Goal: Task Accomplishment & Management: Manage account settings

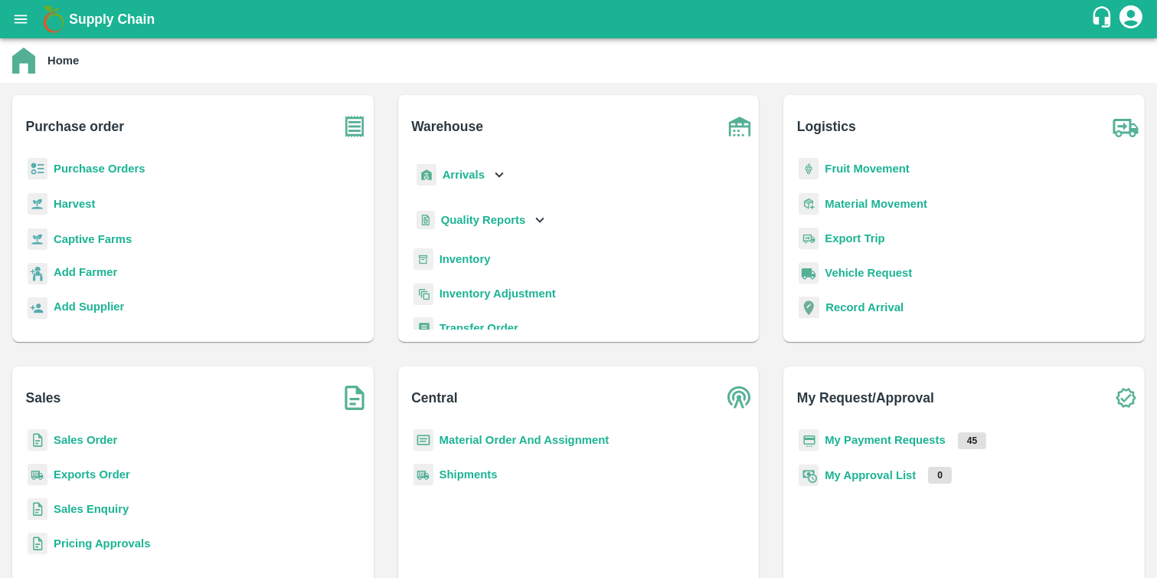
click at [107, 165] on b "Purchase Orders" at bounding box center [100, 168] width 92 height 12
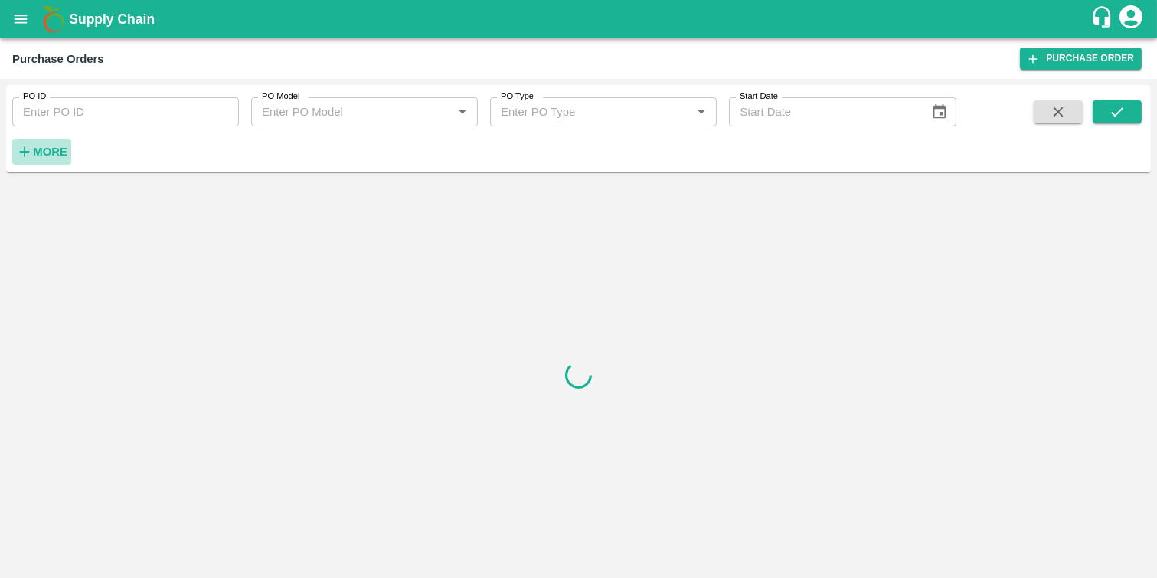
click at [31, 152] on icon "button" at bounding box center [24, 151] width 17 height 17
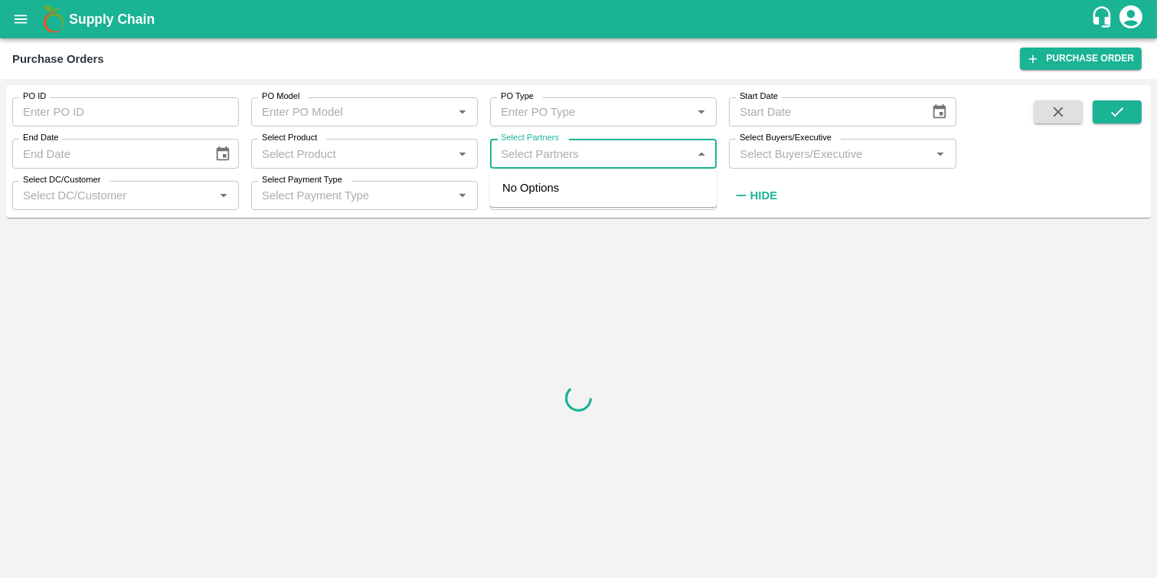
click at [564, 157] on input "Select Partners" at bounding box center [591, 153] width 192 height 20
paste input "9766989905"
type input "9766989905"
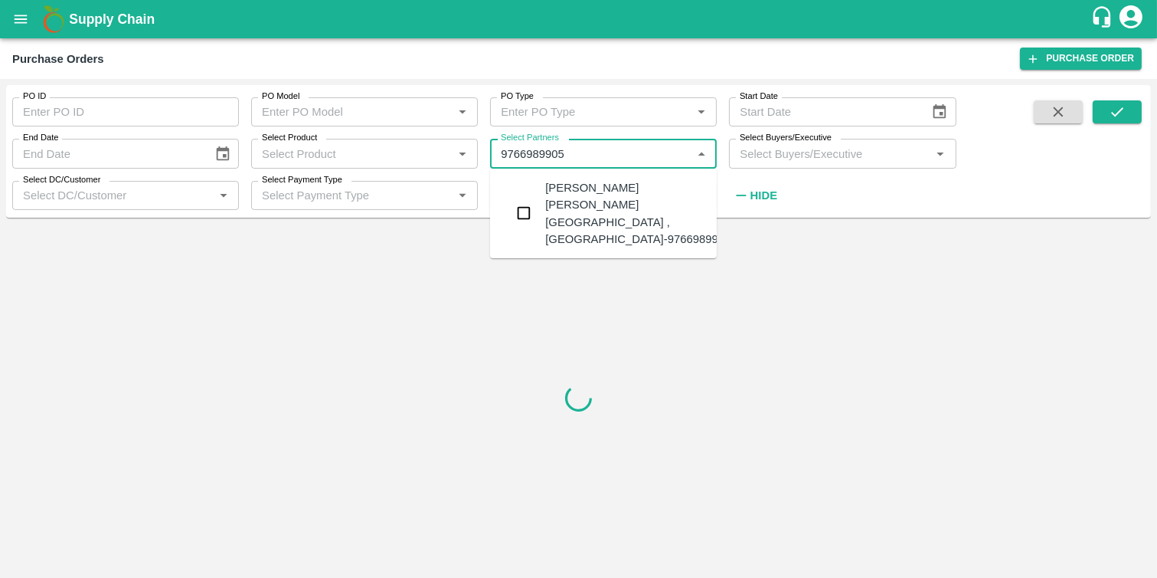
click at [525, 200] on input "checkbox" at bounding box center [524, 213] width 31 height 31
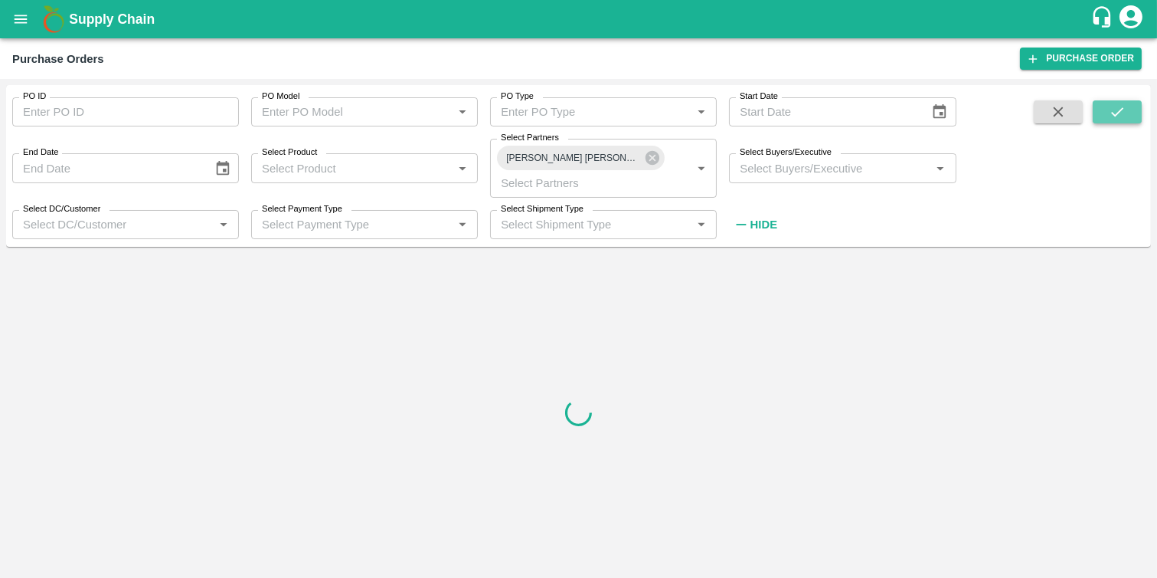
click at [1120, 113] on icon "submit" at bounding box center [1117, 111] width 17 height 17
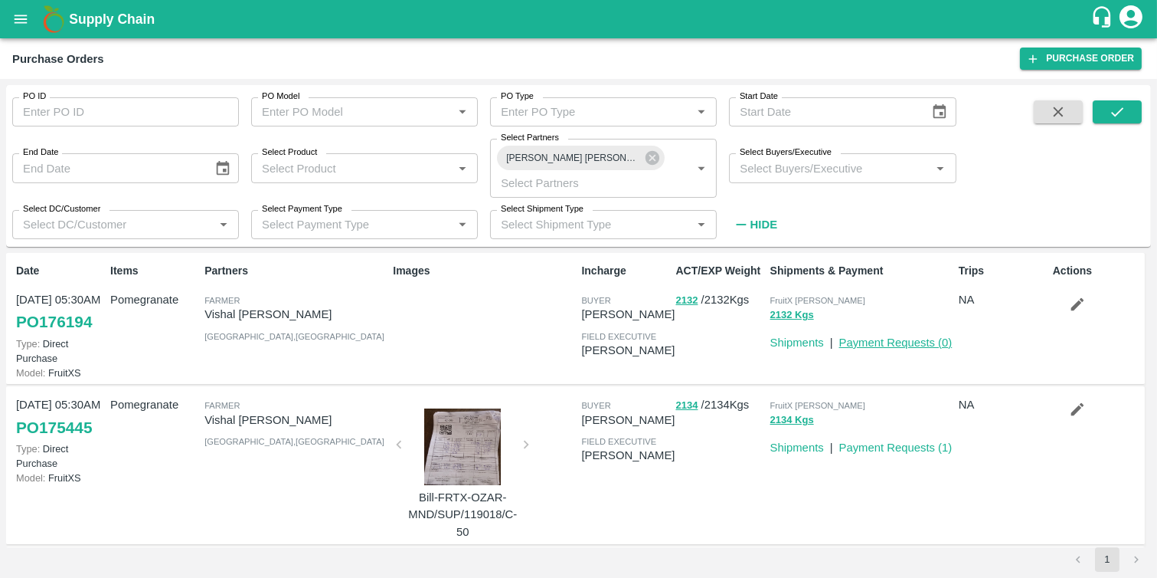
click at [840, 349] on link "Payment Requests ( 0 )" at bounding box center [896, 342] width 113 height 12
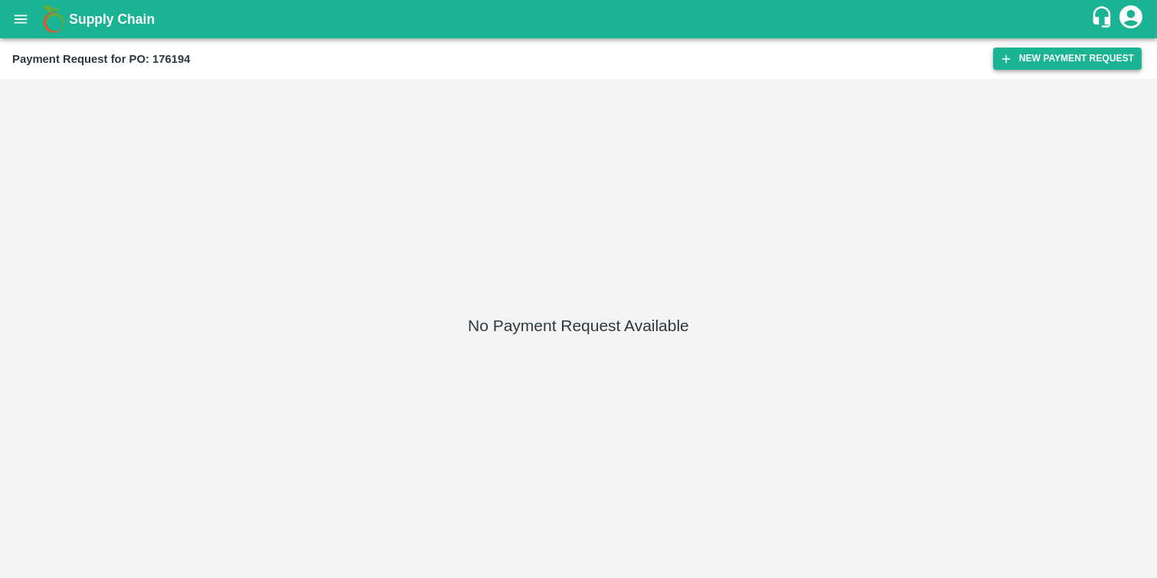
click at [1053, 48] on button "New Payment Request" at bounding box center [1067, 58] width 149 height 22
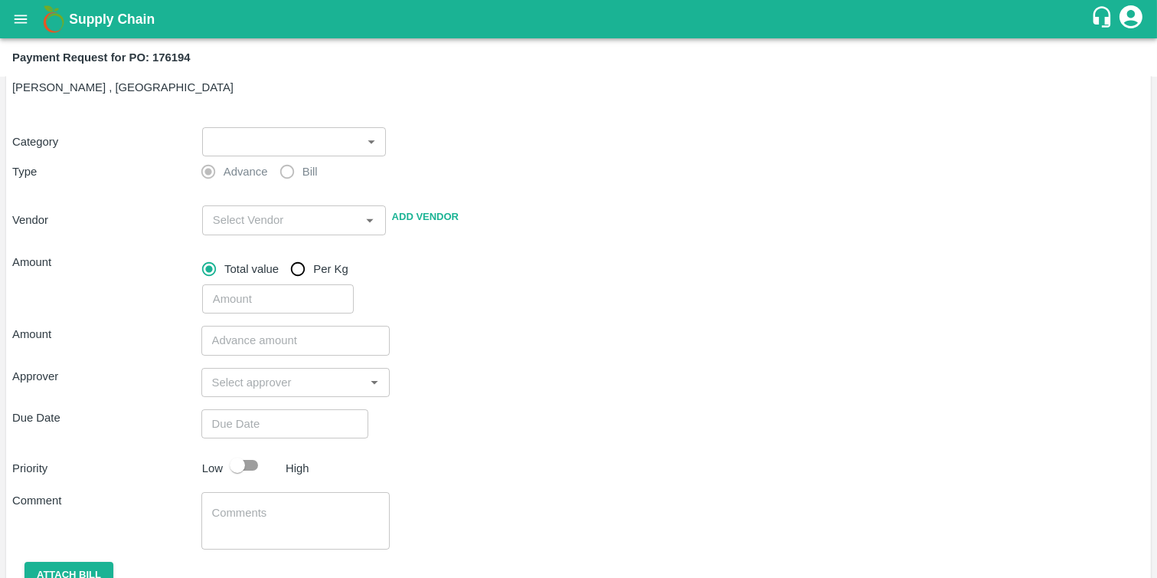
scroll to position [44, 0]
click at [356, 135] on body "Supply Chain Payment Request for PO: 176194 Farmer: Vishal Kisanrao Mokate (976…" at bounding box center [578, 289] width 1157 height 578
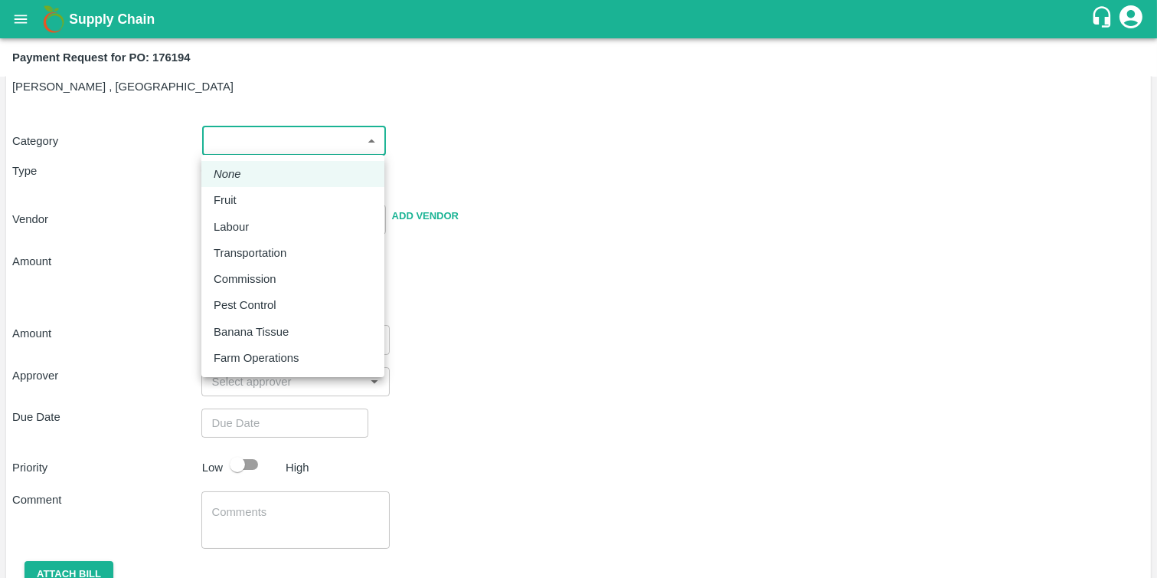
click at [255, 197] on div "Fruit" at bounding box center [293, 199] width 159 height 17
type input "1"
type input "Vishal Kisanrao Mokate - 9766989905(Farmer)"
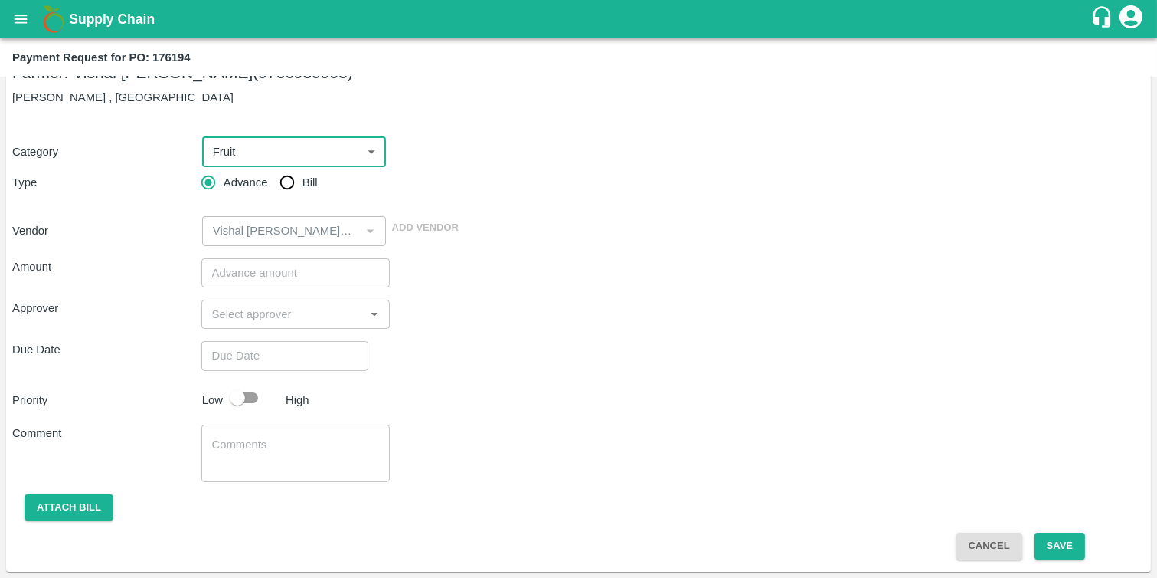
scroll to position [32, 0]
click at [293, 182] on input "Bill" at bounding box center [287, 183] width 31 height 31
radio input "true"
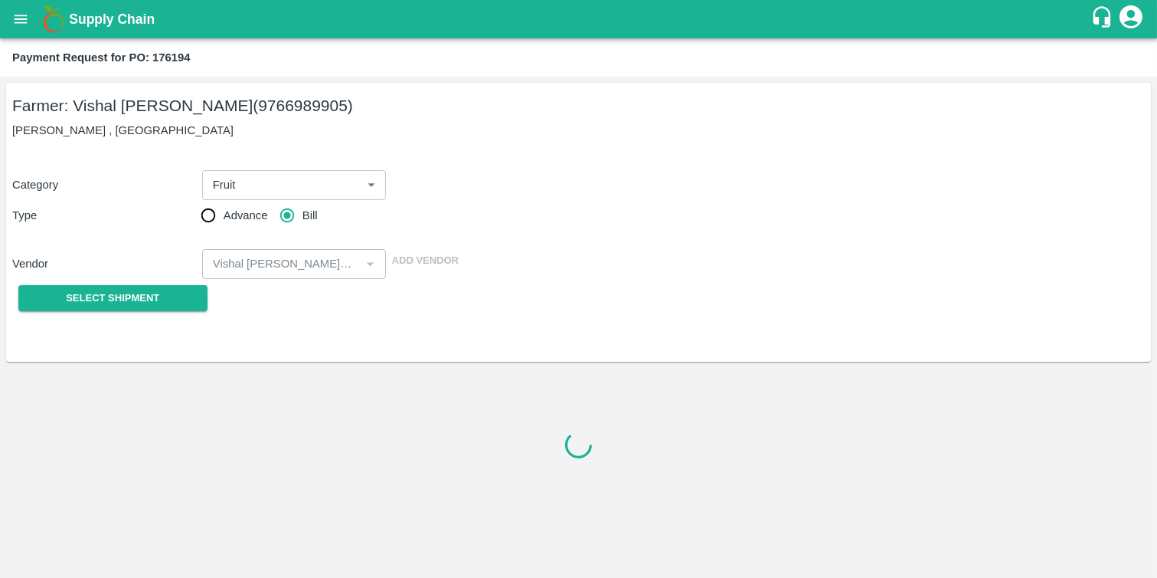
scroll to position [0, 0]
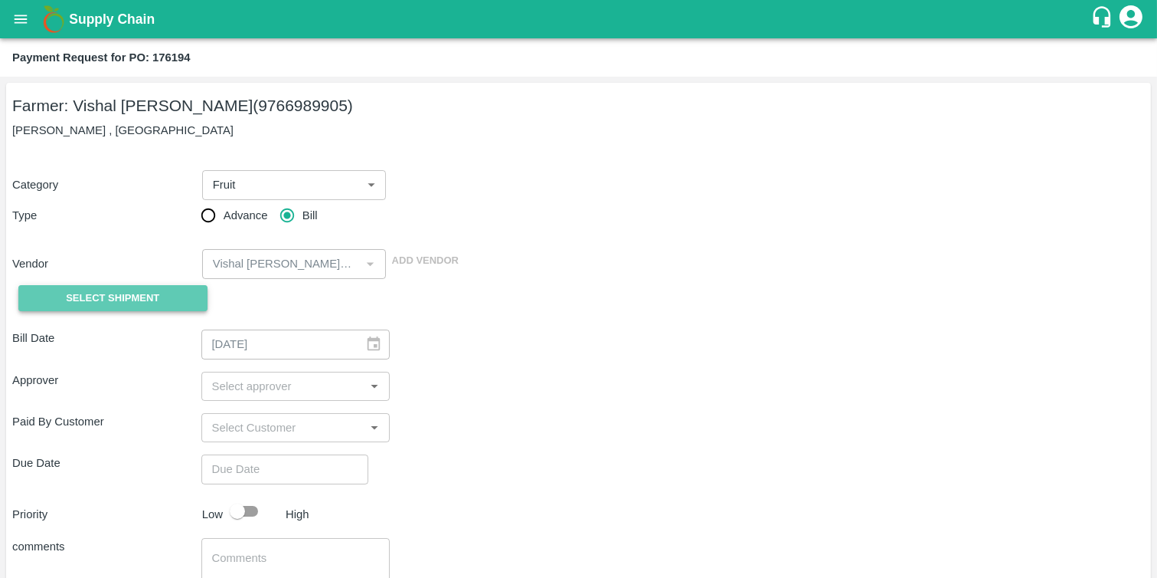
click at [136, 299] on span "Select Shipment" at bounding box center [112, 299] width 93 height 18
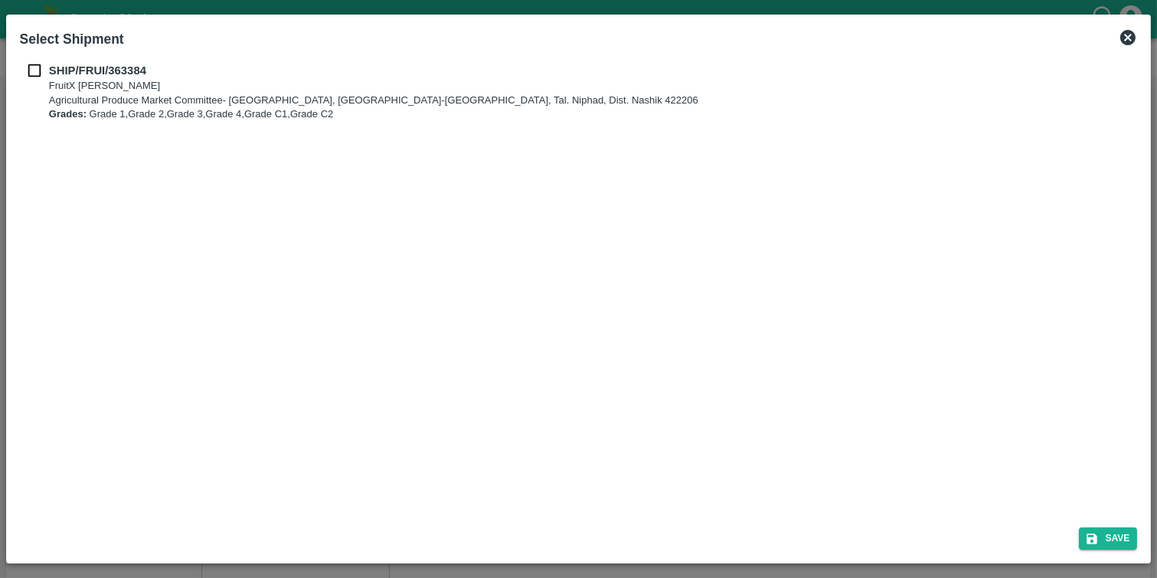
click at [31, 62] on input "checkbox" at bounding box center [34, 70] width 29 height 17
checkbox input "true"
click at [1131, 538] on button "Save" at bounding box center [1108, 538] width 58 height 22
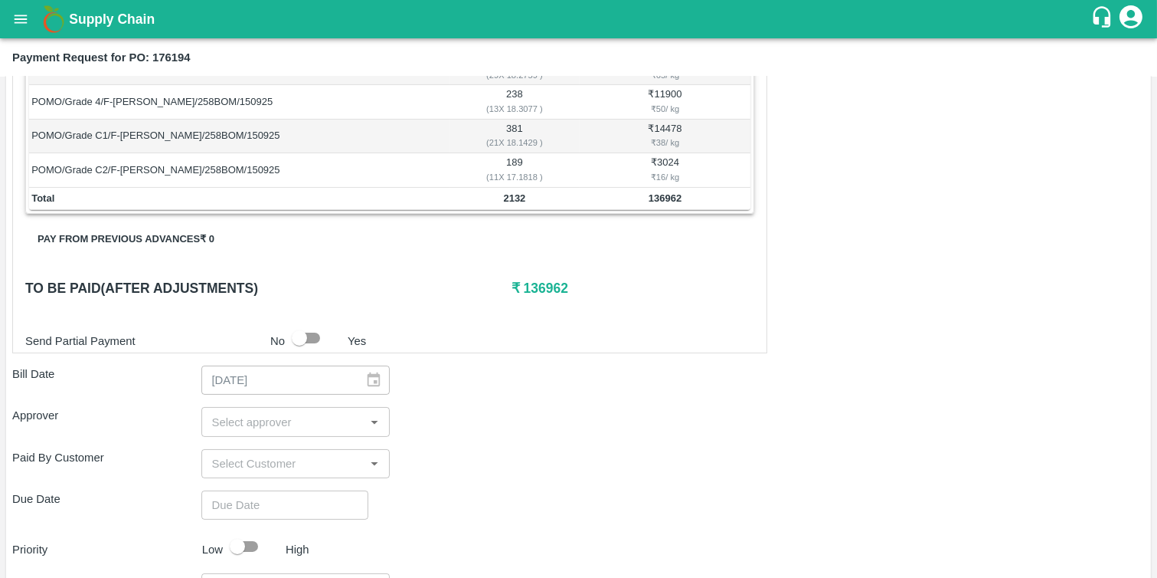
scroll to position [531, 0]
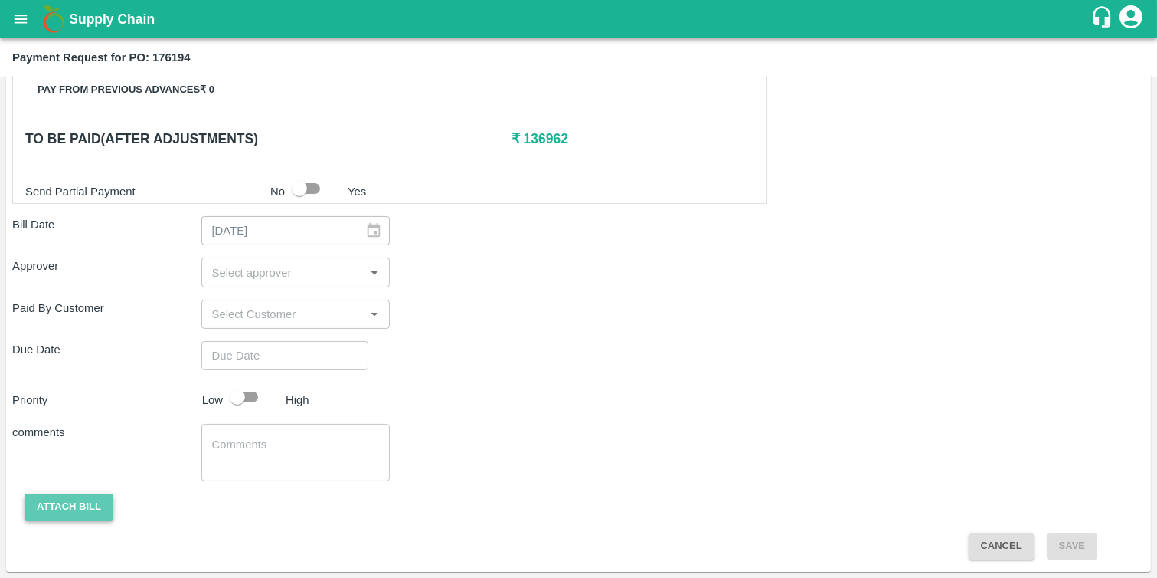
click at [50, 516] on button "Attach bill" at bounding box center [69, 506] width 89 height 27
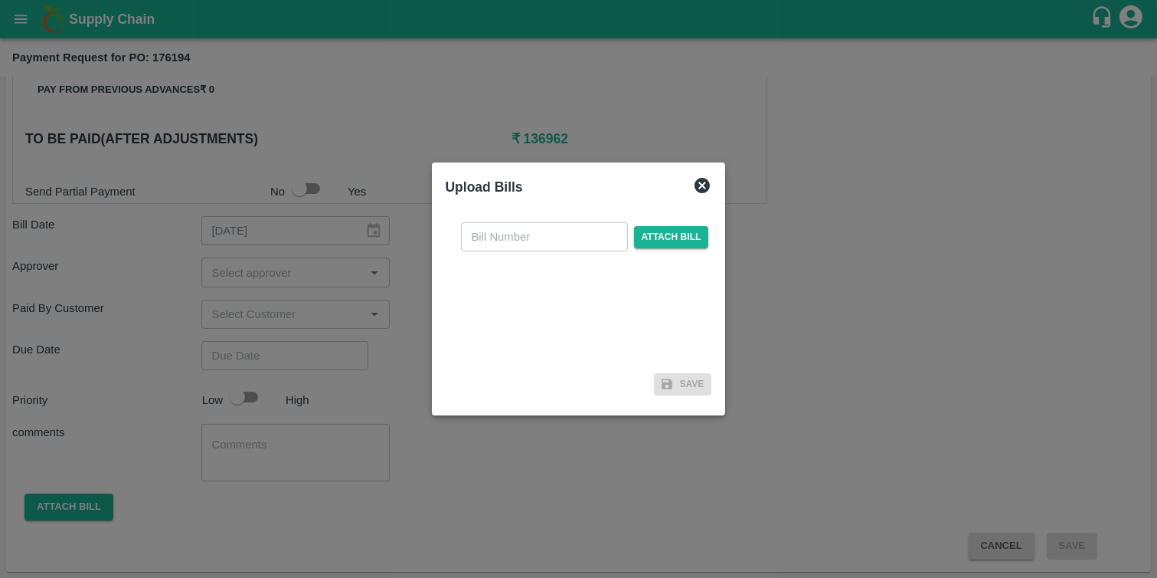
click at [508, 241] on input "text" at bounding box center [544, 236] width 167 height 29
type input "48"
click at [697, 237] on span "Attach bill" at bounding box center [671, 237] width 75 height 22
click at [0, 0] on input "Attach bill" at bounding box center [0, 0] width 0 height 0
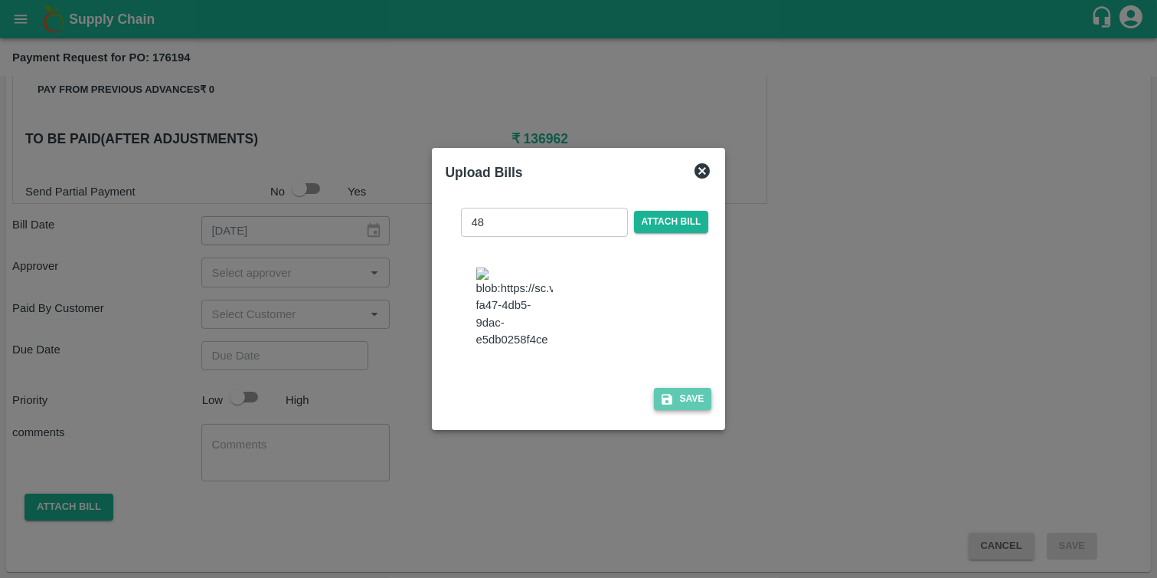
click at [674, 410] on button "Save" at bounding box center [683, 399] width 58 height 22
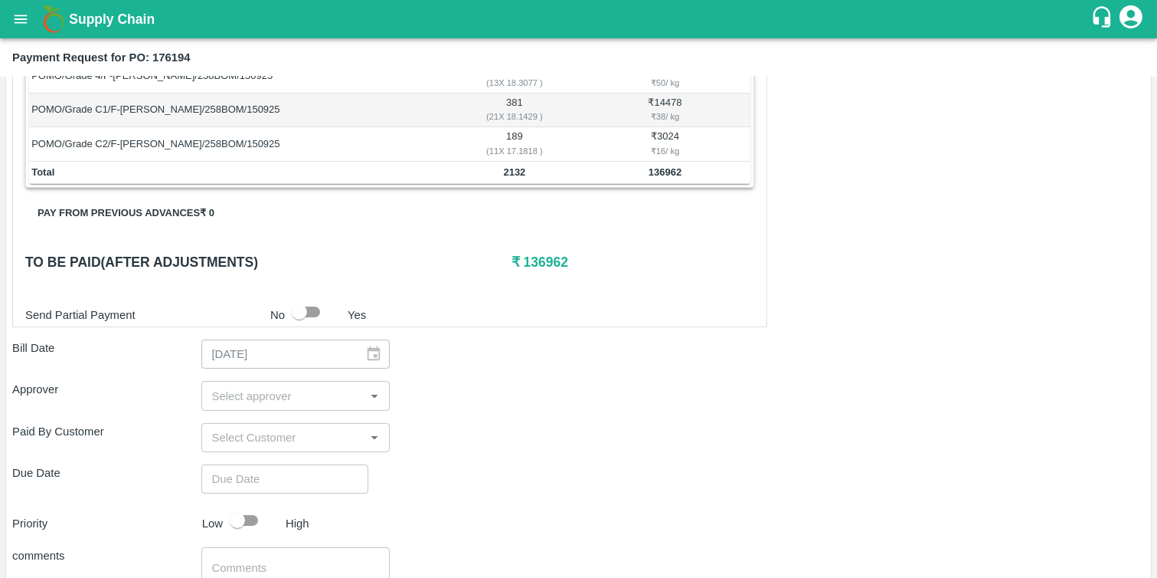
scroll to position [408, 0]
click at [246, 399] on input "input" at bounding box center [283, 395] width 155 height 20
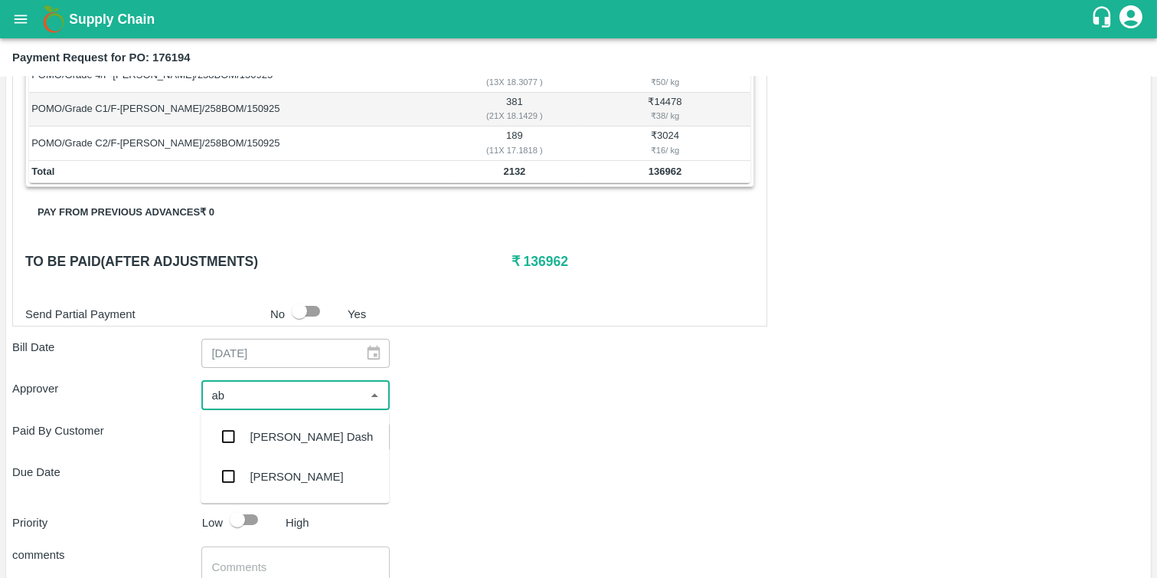
type input "abh"
click at [250, 429] on div "[PERSON_NAME]" at bounding box center [296, 436] width 93 height 17
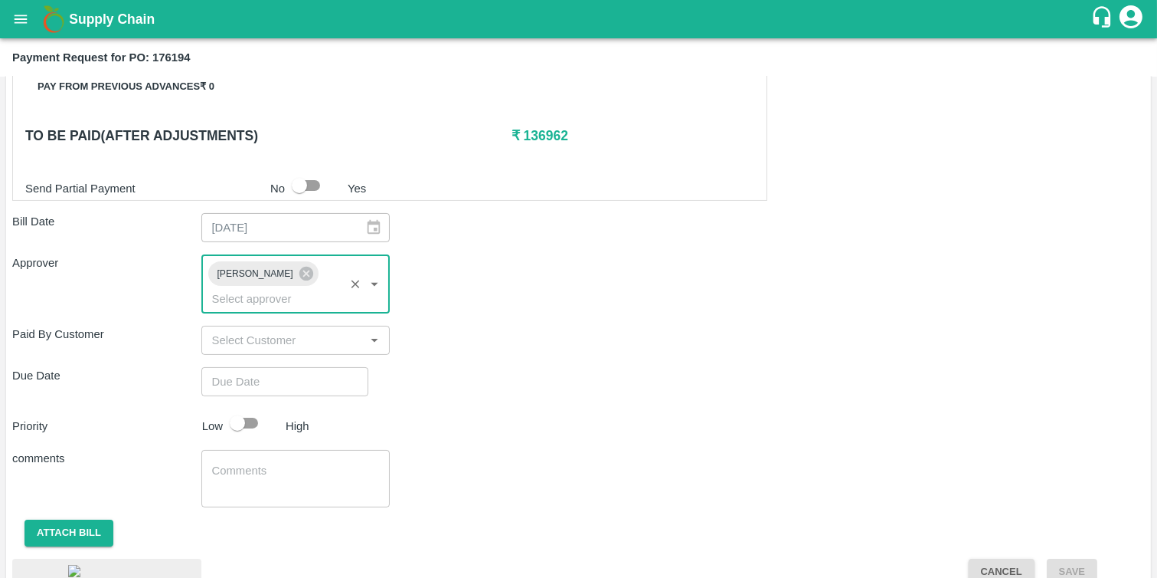
scroll to position [535, 0]
type input "DD/MM/YYYY hh:mm aa"
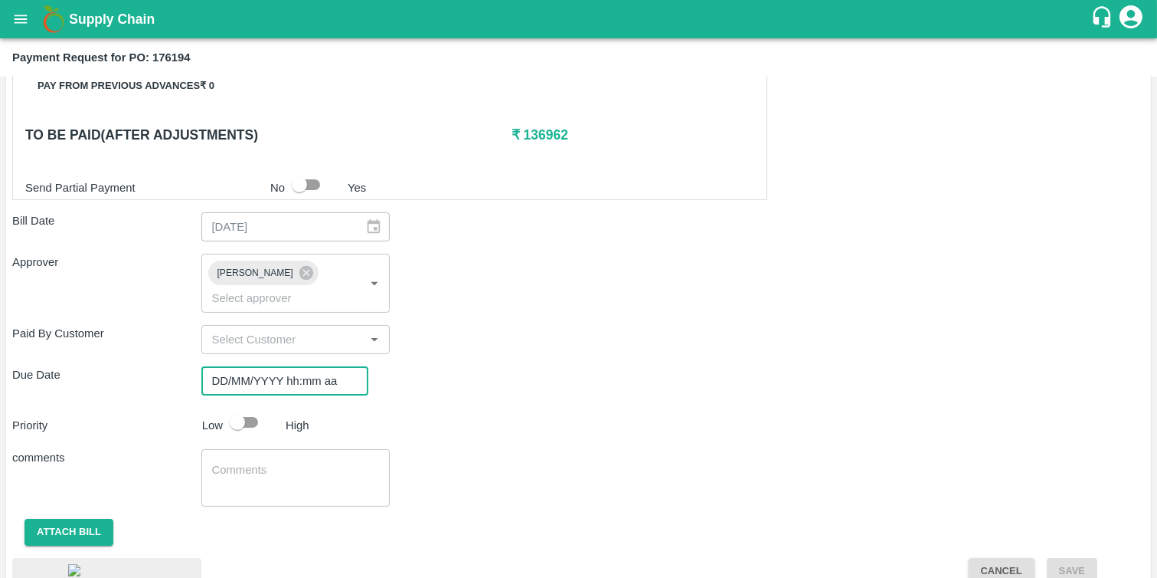
click at [249, 380] on input "DD/MM/YYYY hh:mm aa" at bounding box center [279, 380] width 156 height 29
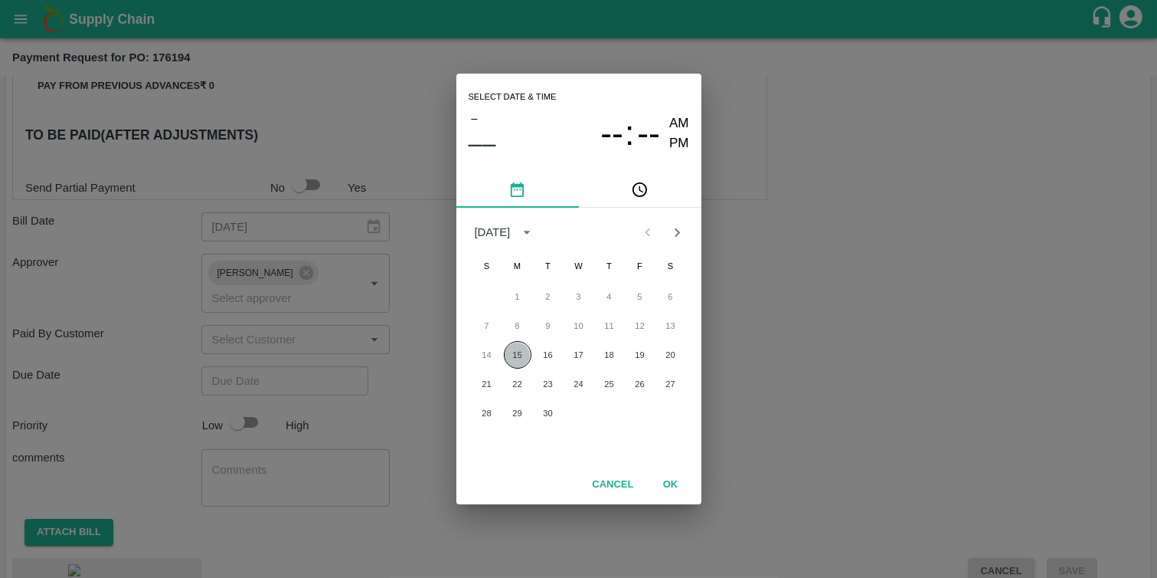
click at [515, 349] on button "15" at bounding box center [518, 355] width 28 height 28
type input "15/09/2025 12:00 AM"
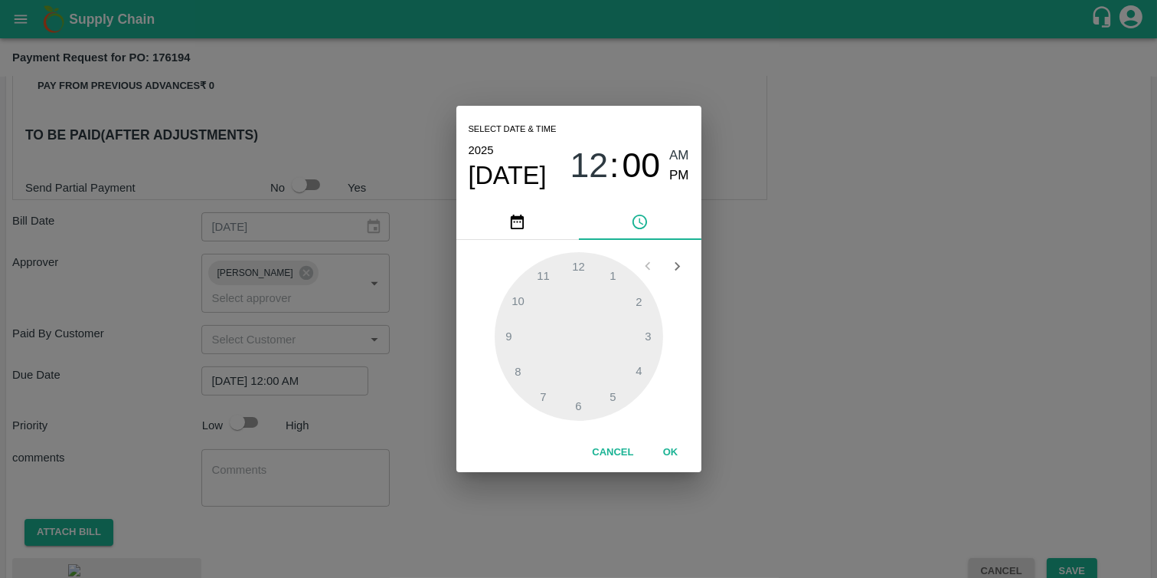
click at [584, 270] on div at bounding box center [579, 336] width 169 height 169
click at [677, 462] on button "OK" at bounding box center [670, 452] width 49 height 27
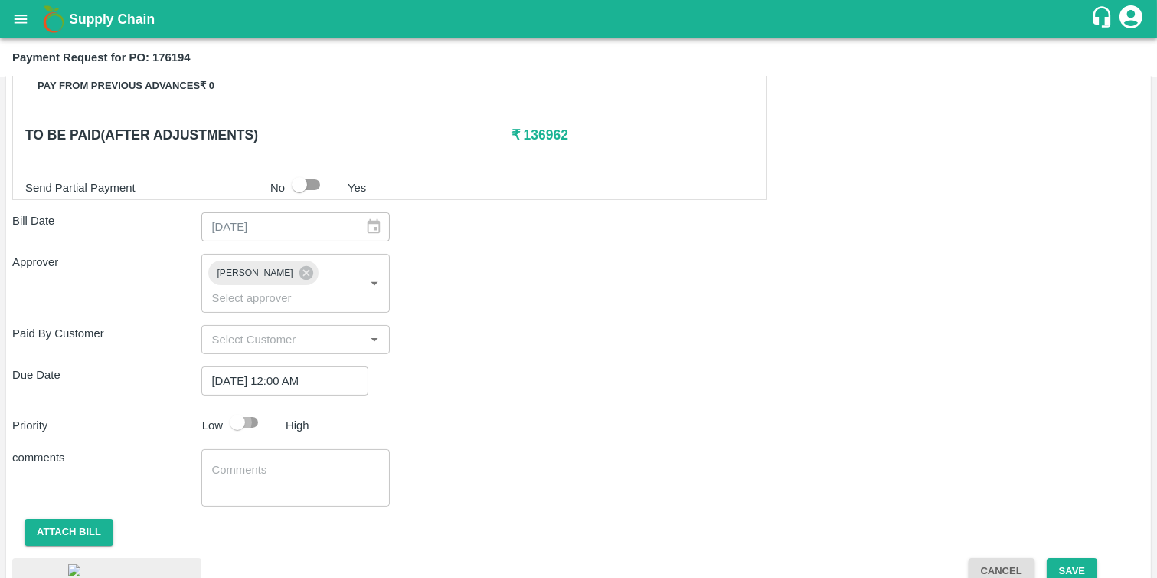
click at [254, 425] on input "checkbox" at bounding box center [237, 422] width 87 height 29
checkbox input "true"
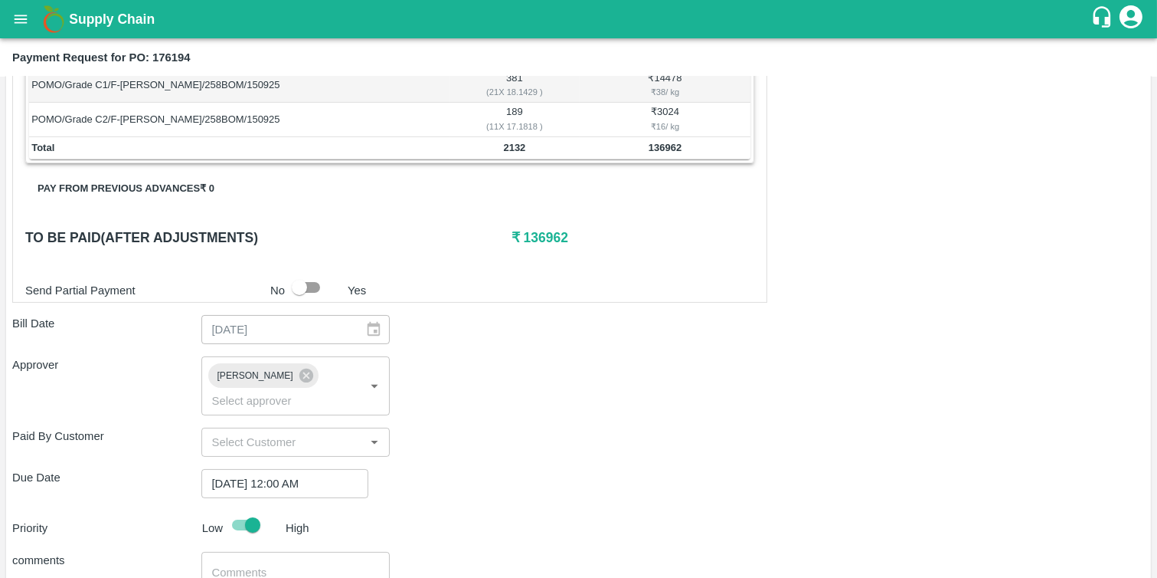
scroll to position [662, 0]
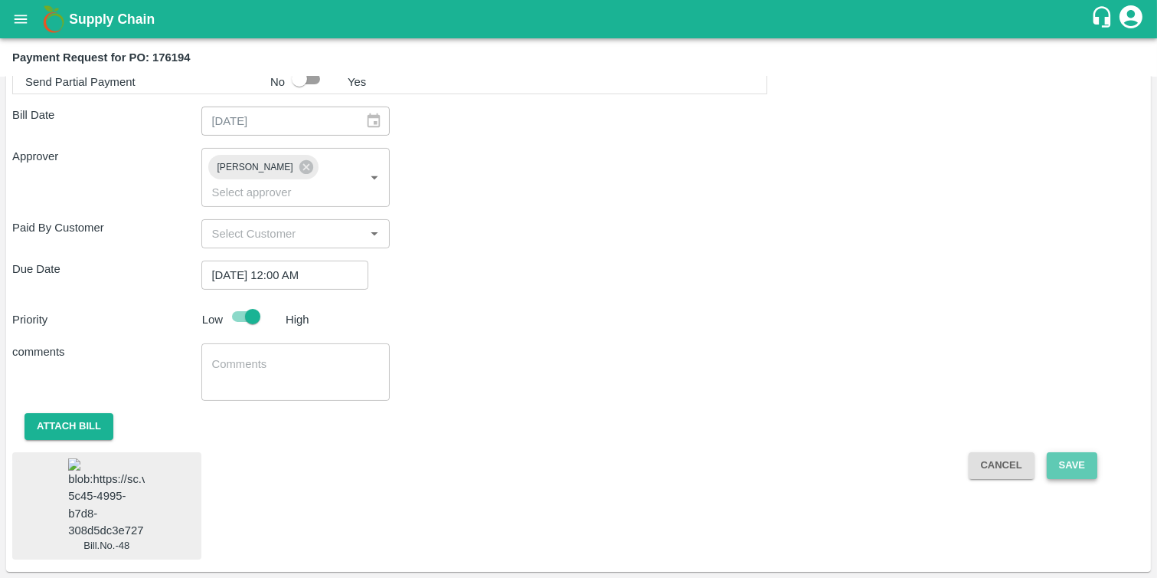
click at [1072, 452] on button "Save" at bounding box center [1072, 465] width 51 height 27
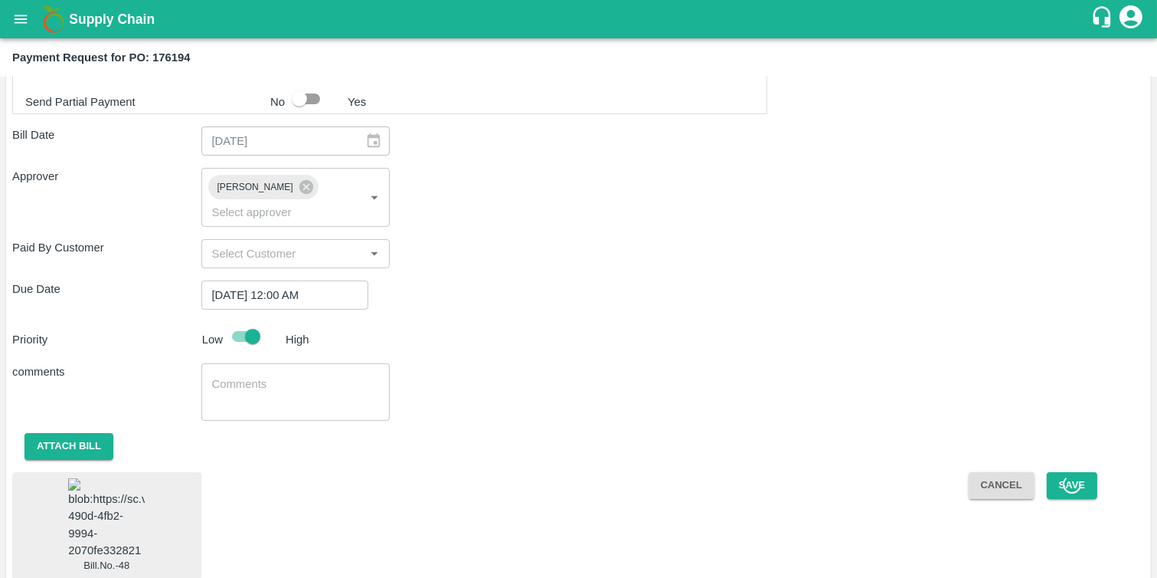
scroll to position [622, 0]
click at [990, 488] on button "Cancel" at bounding box center [1002, 483] width 66 height 27
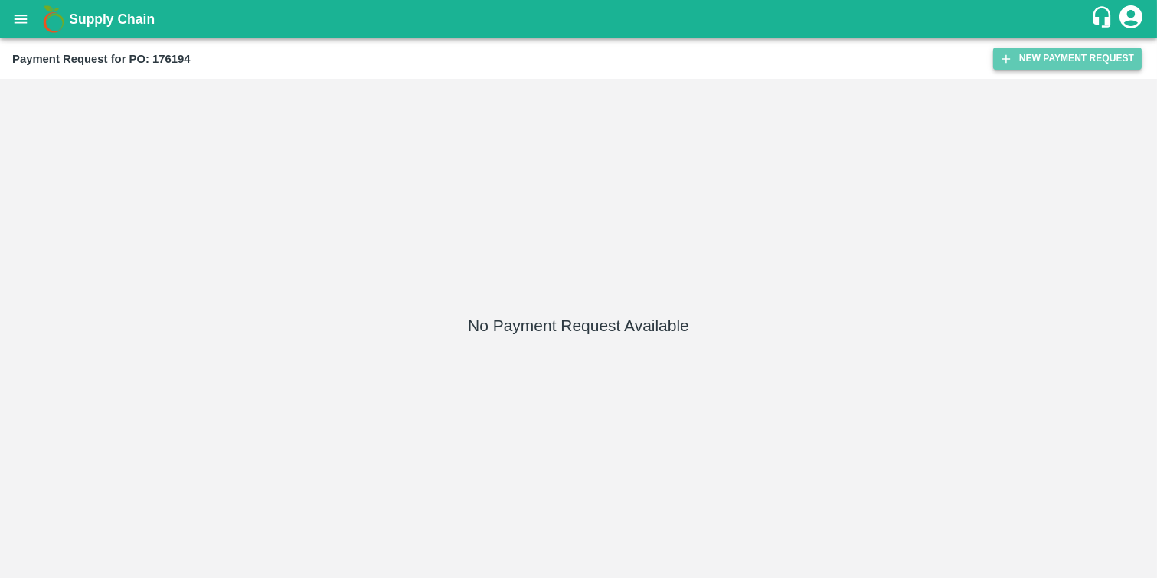
click at [1033, 55] on button "New Payment Request" at bounding box center [1067, 58] width 149 height 22
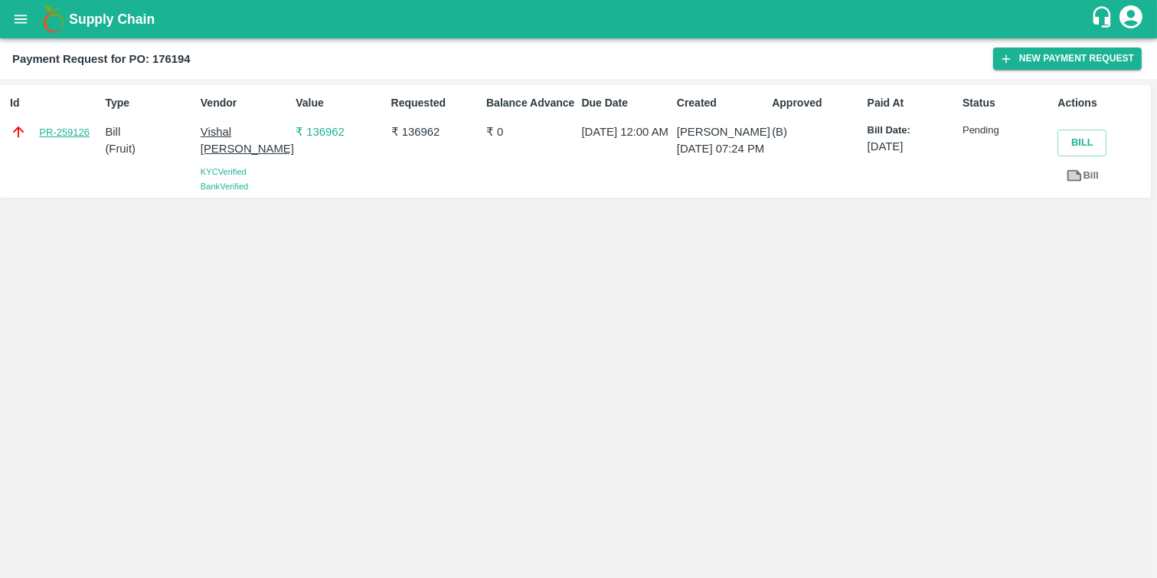
click at [59, 127] on link "PR-259126" at bounding box center [64, 132] width 51 height 15
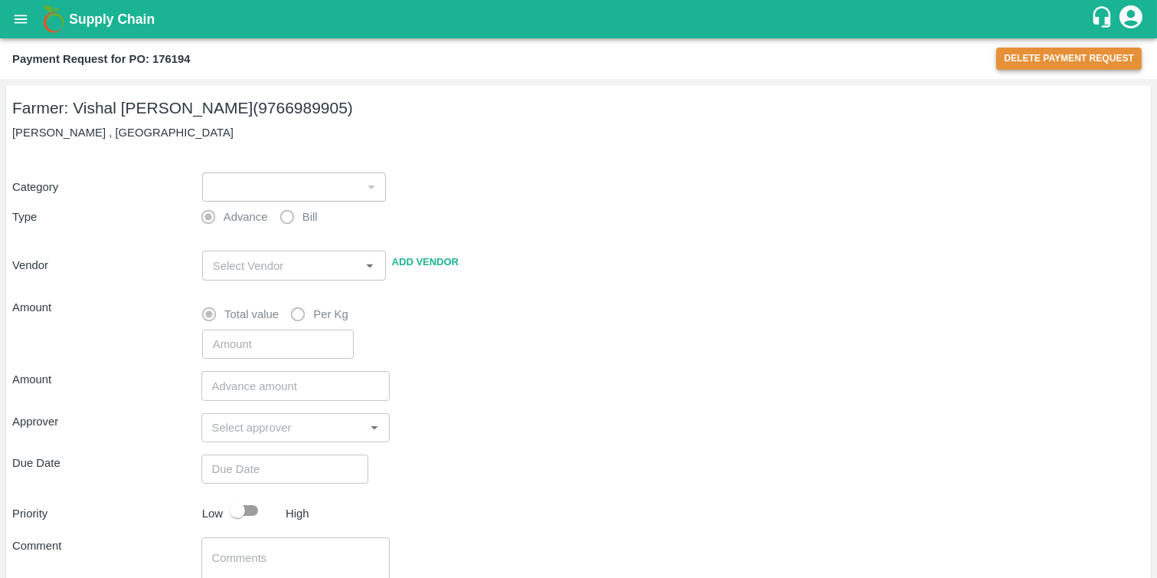
type input "1"
radio input "false"
radio input "true"
type input "Vishal [PERSON_NAME] - 9766989905(Farmer)"
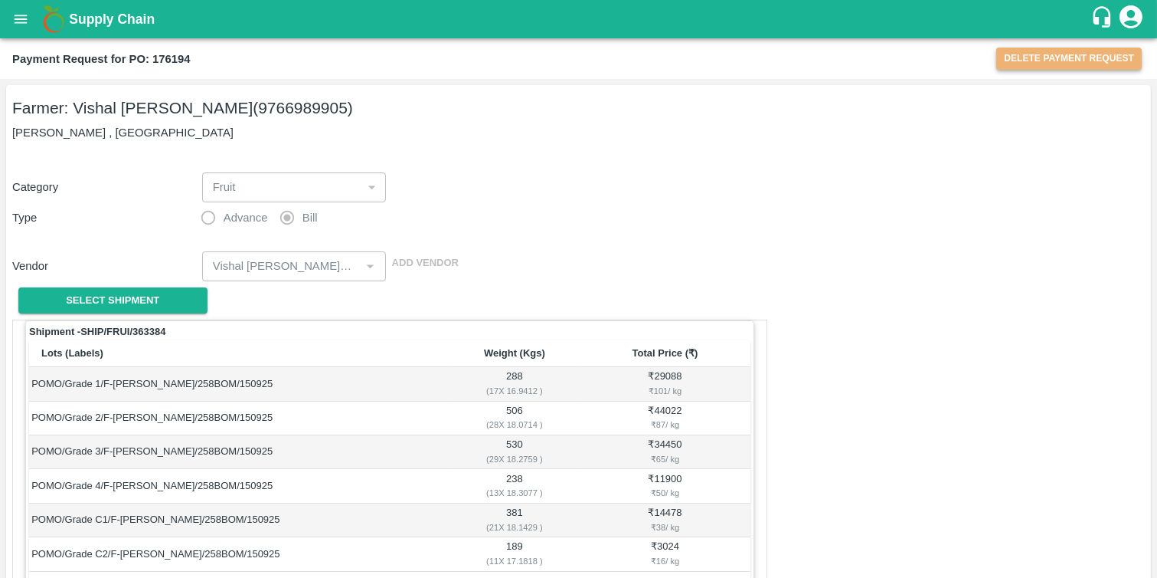
click at [1108, 62] on button "Delete Payment Request" at bounding box center [1070, 58] width 146 height 22
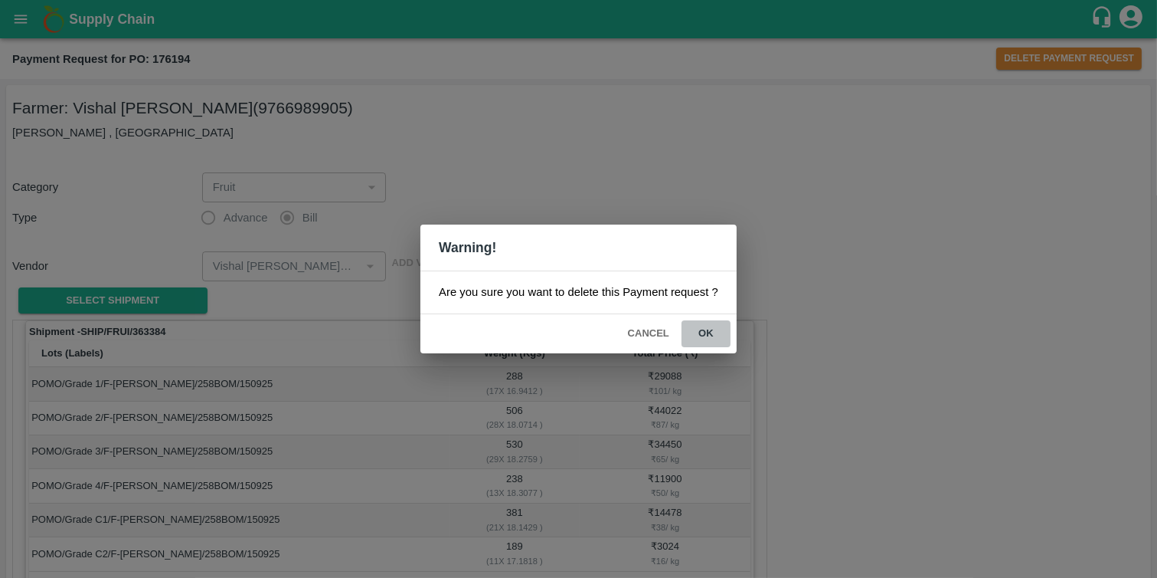
click at [706, 326] on button "ok" at bounding box center [706, 333] width 49 height 27
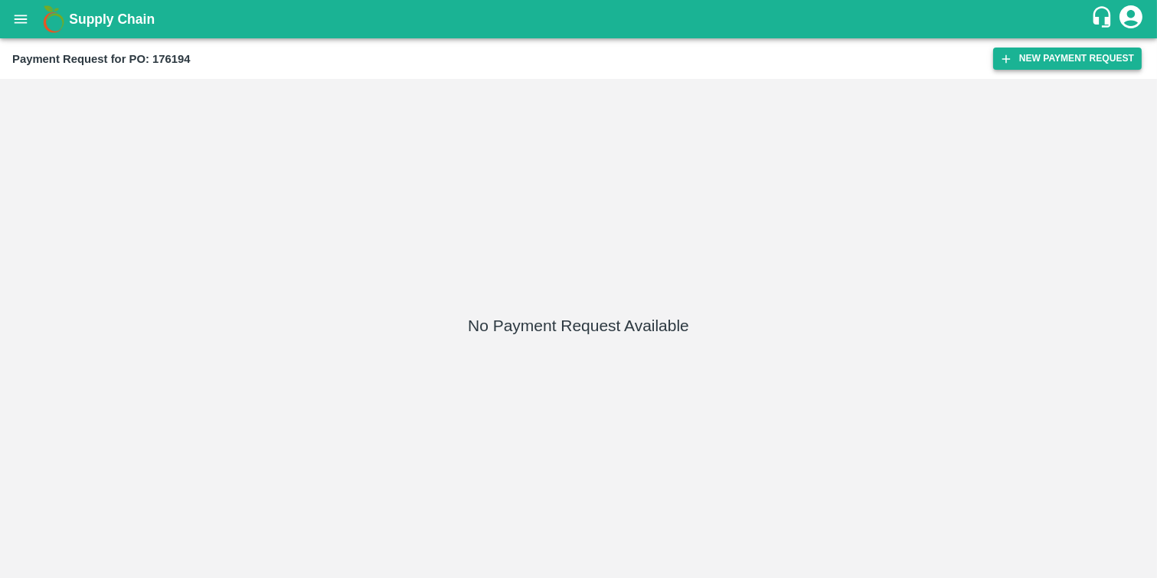
click at [1067, 57] on button "New Payment Request" at bounding box center [1067, 58] width 149 height 22
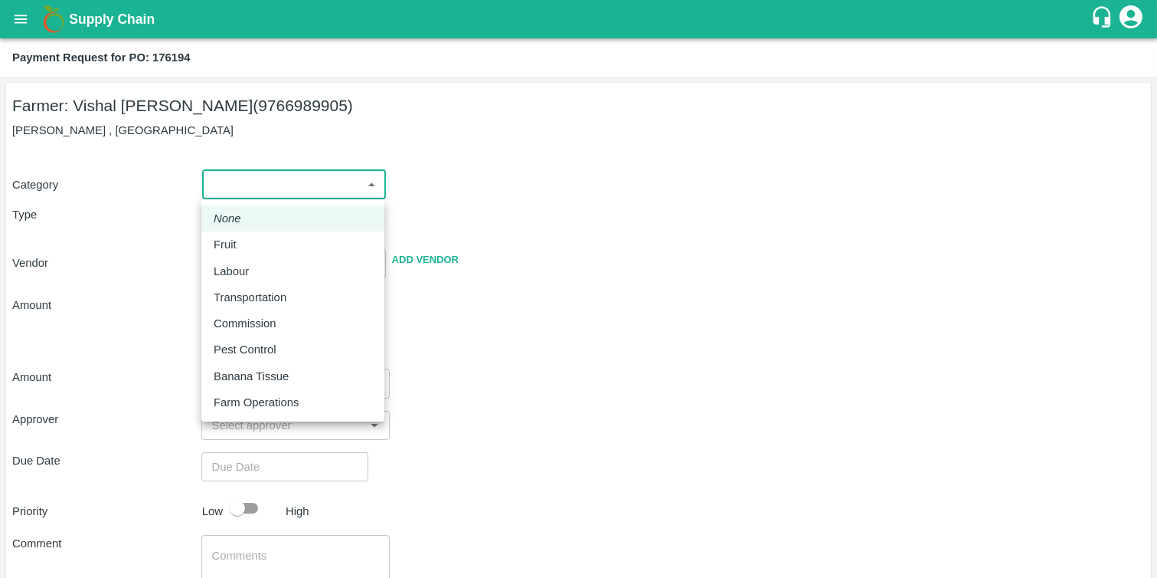
click at [300, 181] on body "Supply Chain Payment Request for PO: 176194 Farmer: Vishal Kisanrao Mokate (976…" at bounding box center [578, 289] width 1157 height 578
click at [260, 239] on div "Fruit" at bounding box center [293, 244] width 159 height 17
type input "1"
type input "Vishal Kisanrao Mokate - 9766989905(Farmer)"
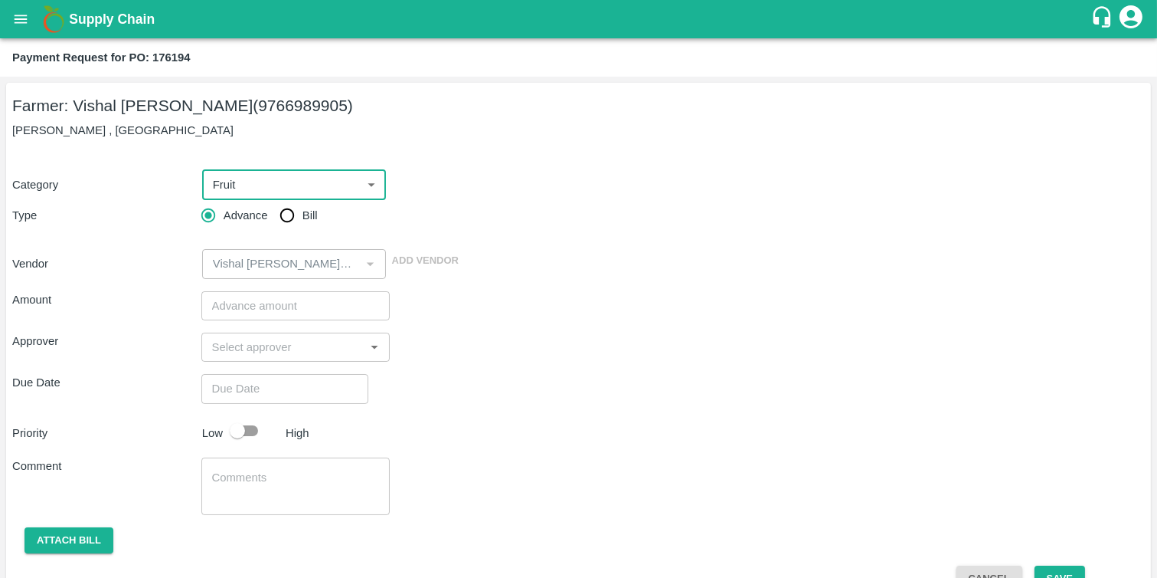
click at [290, 212] on input "Bill" at bounding box center [287, 215] width 31 height 31
radio input "true"
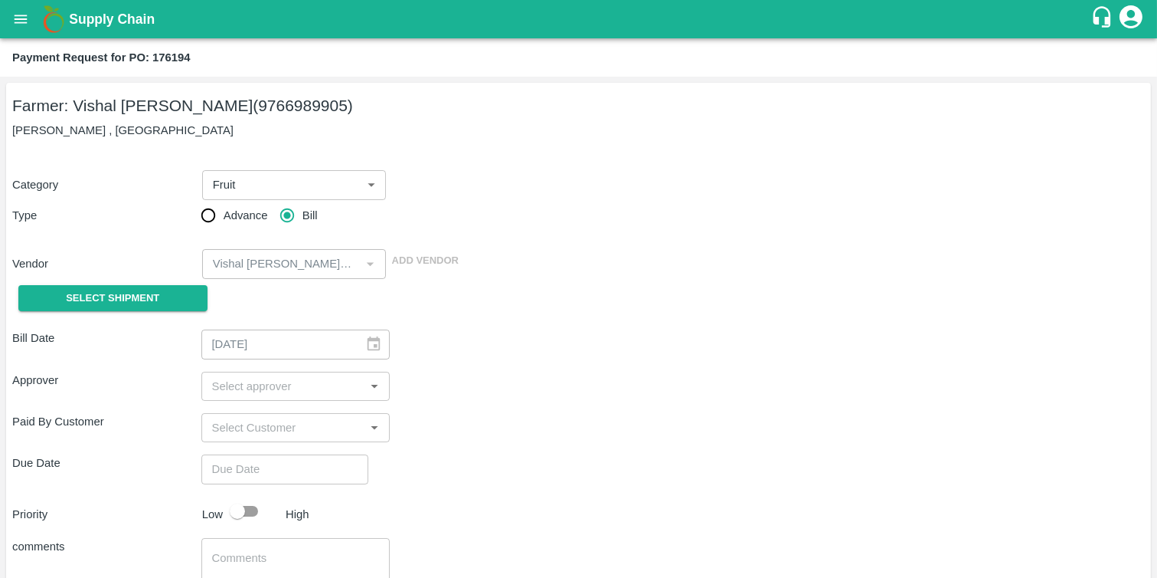
click at [142, 312] on div "Select Shipment" at bounding box center [106, 298] width 189 height 39
click at [121, 293] on span "Select Shipment" at bounding box center [112, 299] width 93 height 18
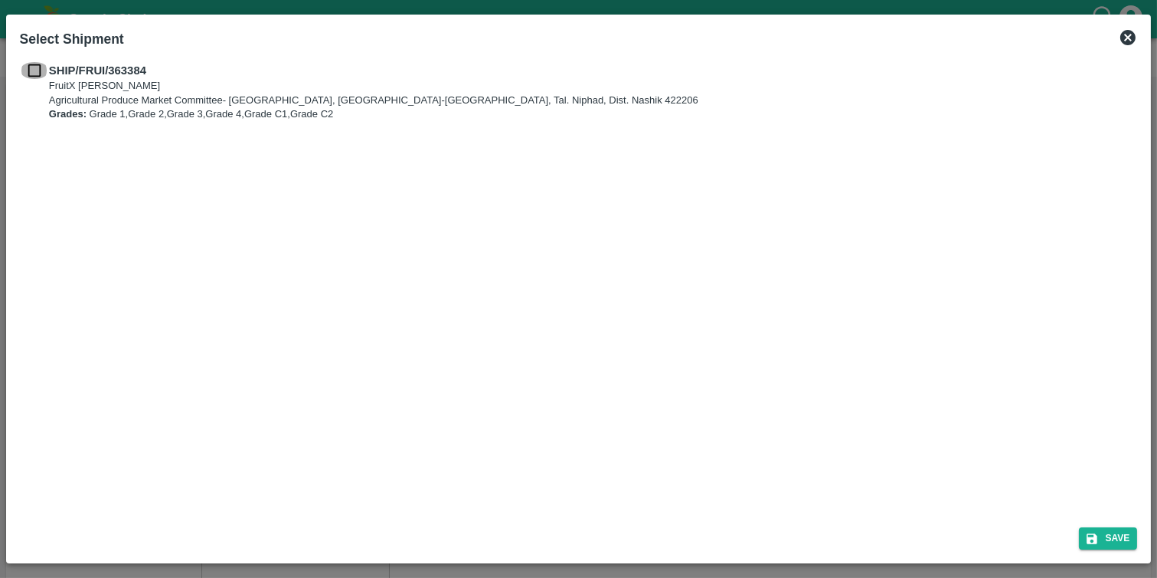
click at [34, 72] on input "checkbox" at bounding box center [34, 70] width 29 height 17
checkbox input "true"
click at [1099, 545] on button "Save" at bounding box center [1108, 538] width 58 height 22
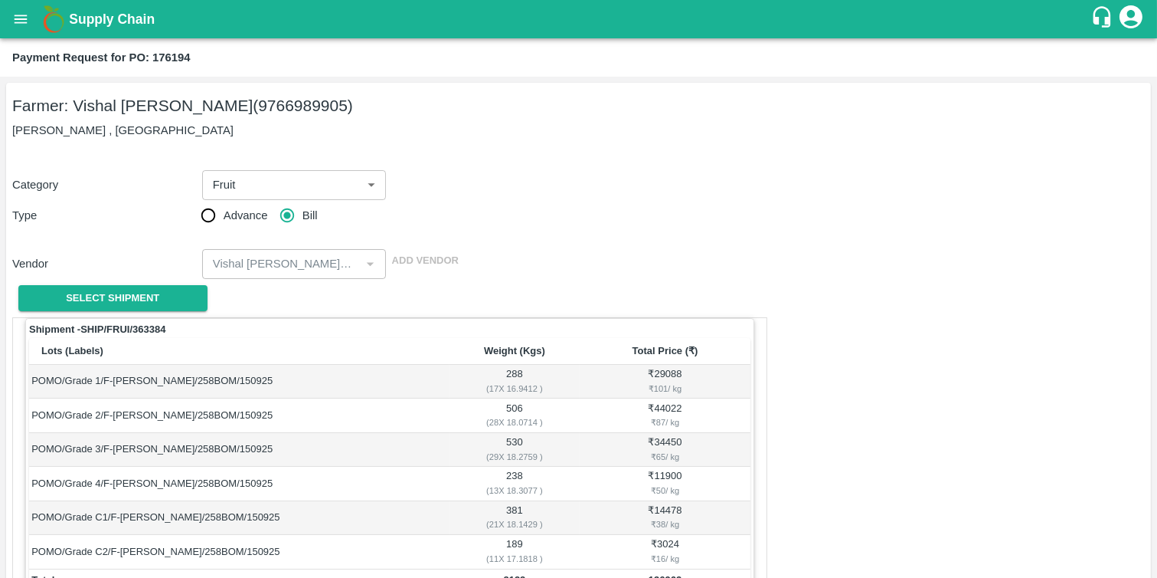
scroll to position [531, 0]
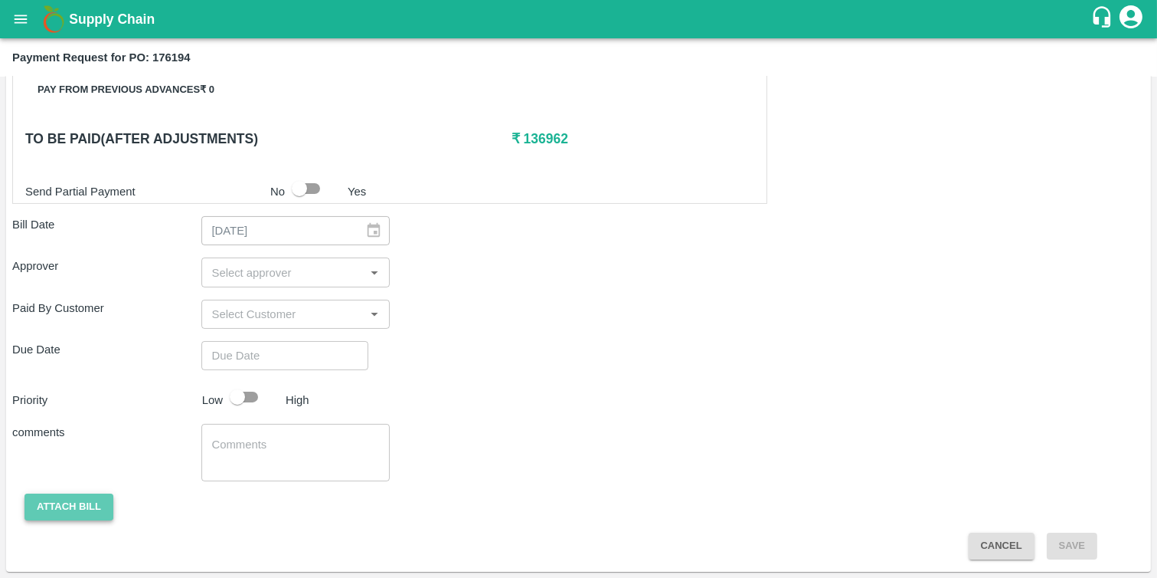
click at [54, 502] on button "Attach bill" at bounding box center [69, 506] width 89 height 27
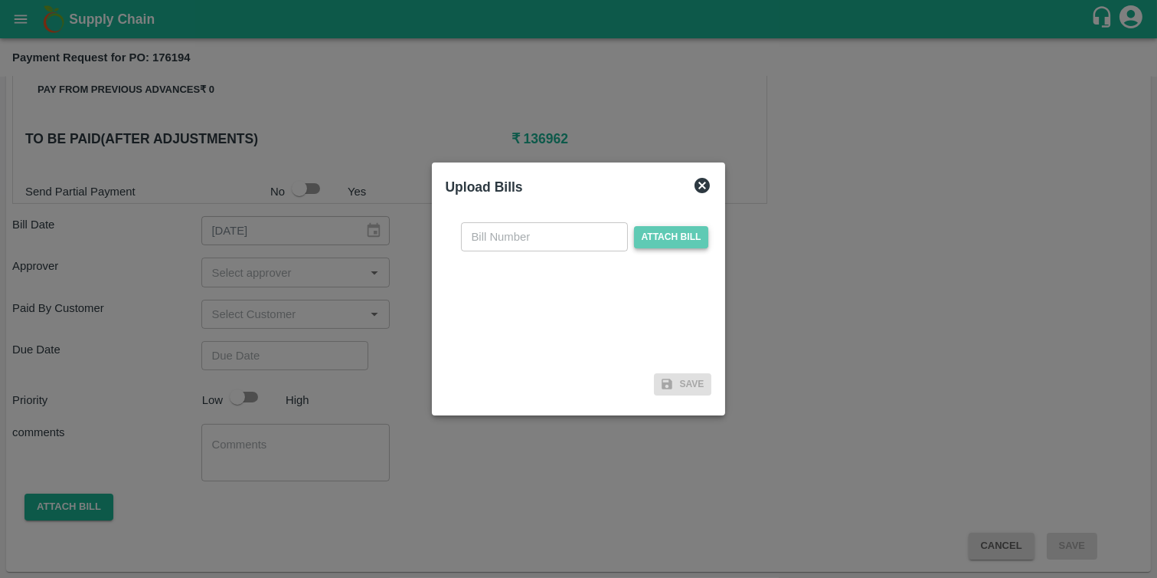
click at [673, 230] on span "Attach bill" at bounding box center [671, 237] width 75 height 22
click at [0, 0] on input "Attach bill" at bounding box center [0, 0] width 0 height 0
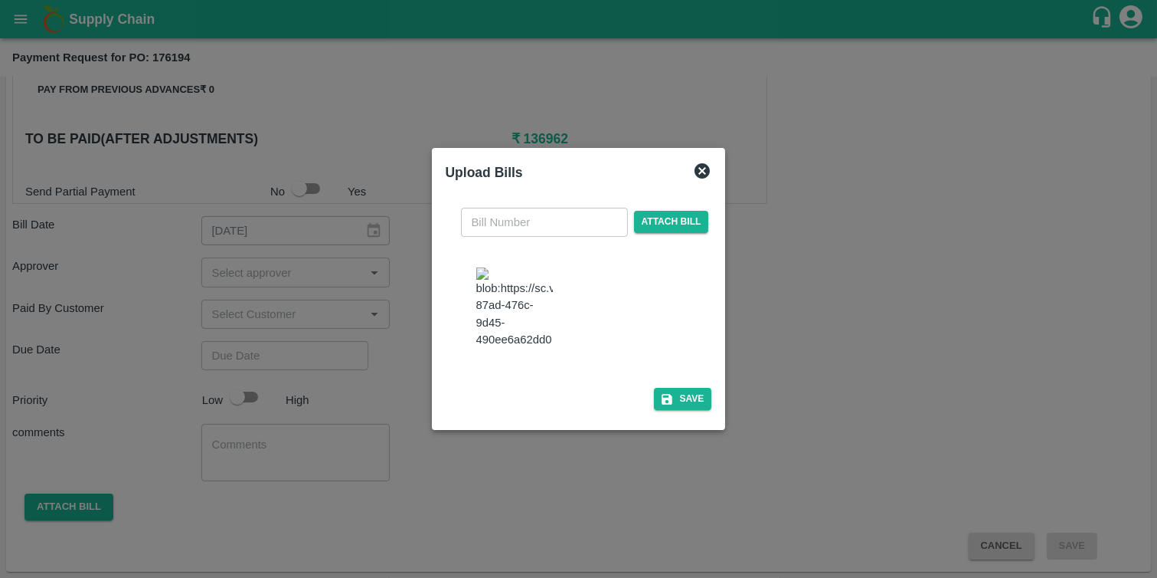
click at [509, 223] on input "text" at bounding box center [544, 222] width 167 height 29
type input "C48"
click at [678, 408] on button "Save" at bounding box center [683, 399] width 58 height 22
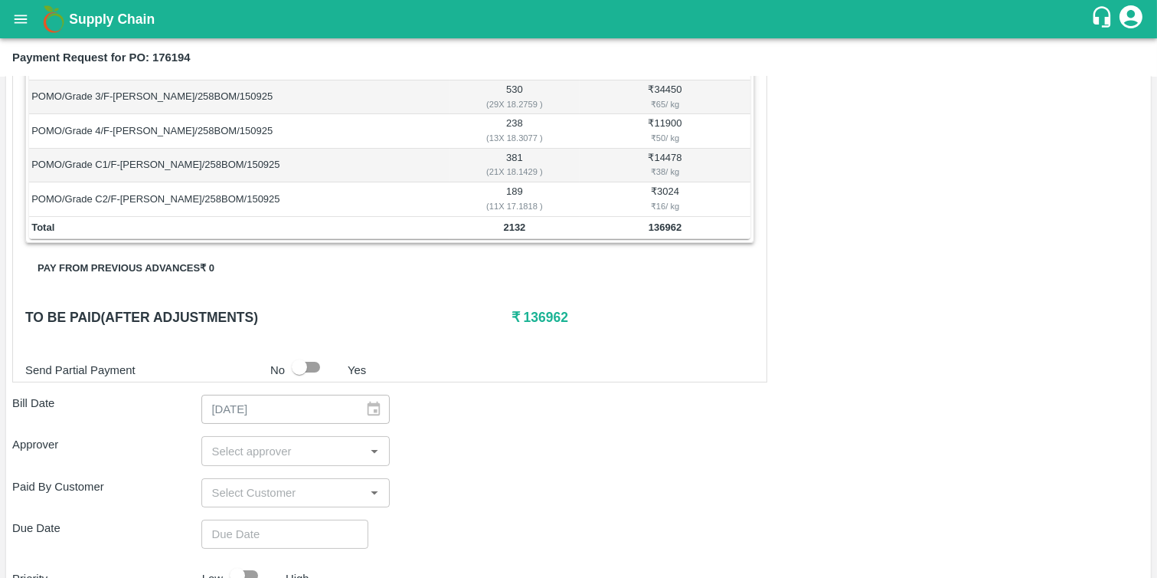
scroll to position [353, 0]
click at [309, 364] on input "checkbox" at bounding box center [299, 366] width 87 height 29
checkbox input "true"
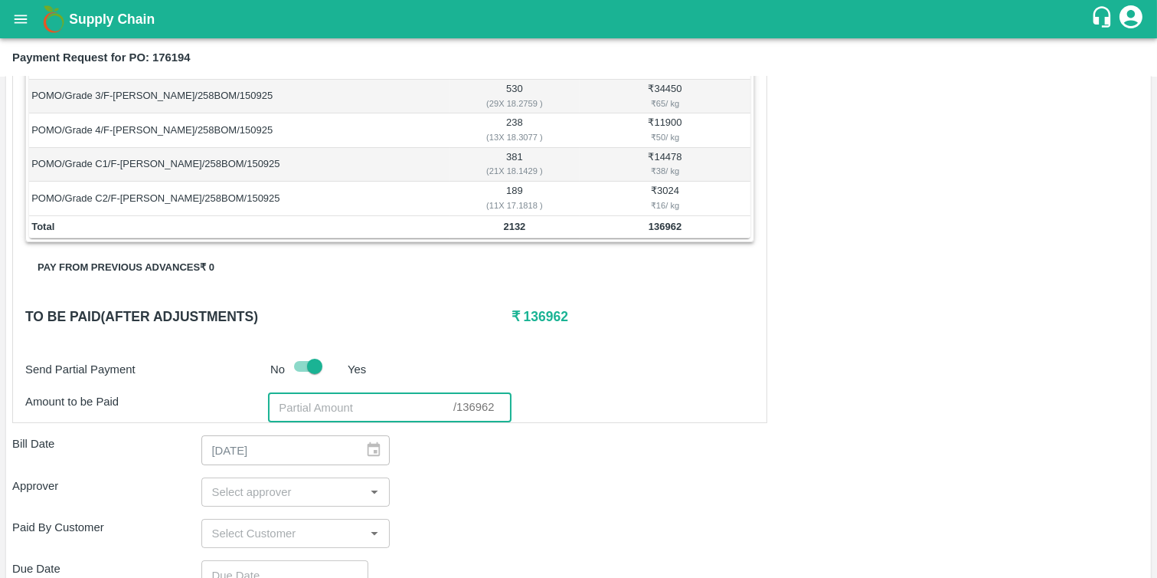
click at [291, 404] on input "number" at bounding box center [360, 407] width 185 height 29
paste input "127854.1"
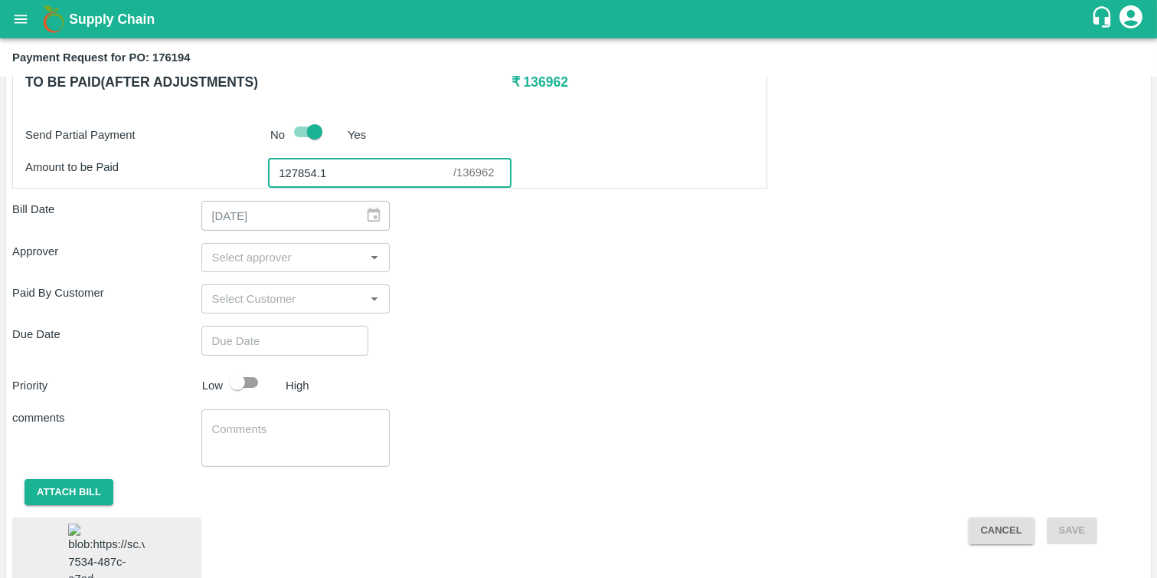
scroll to position [587, 0]
type input "127854.1"
click at [257, 263] on input "input" at bounding box center [283, 258] width 155 height 20
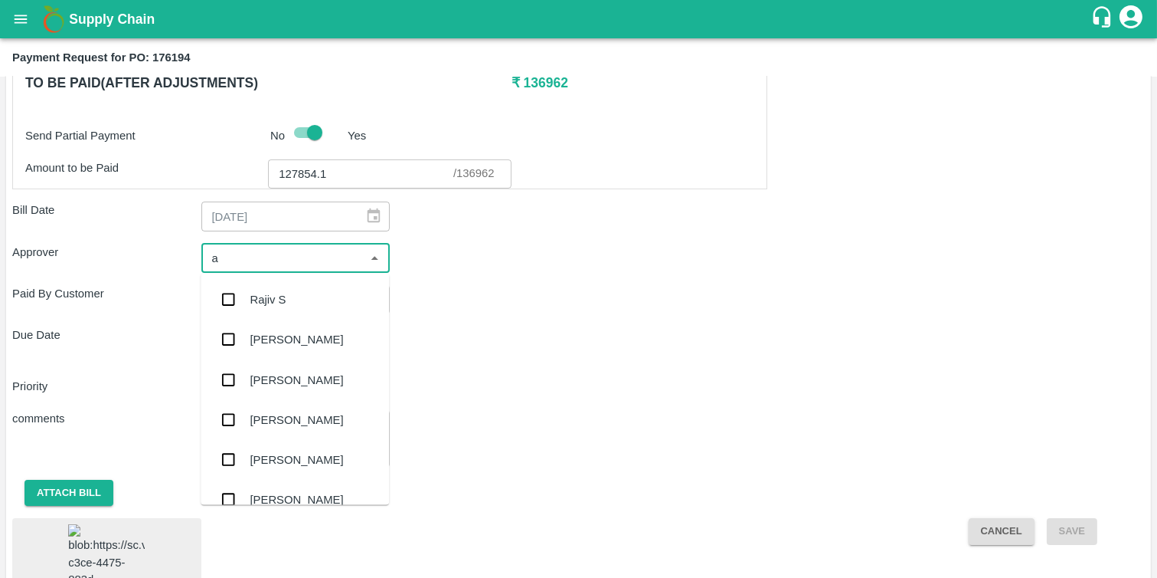
type input "ab"
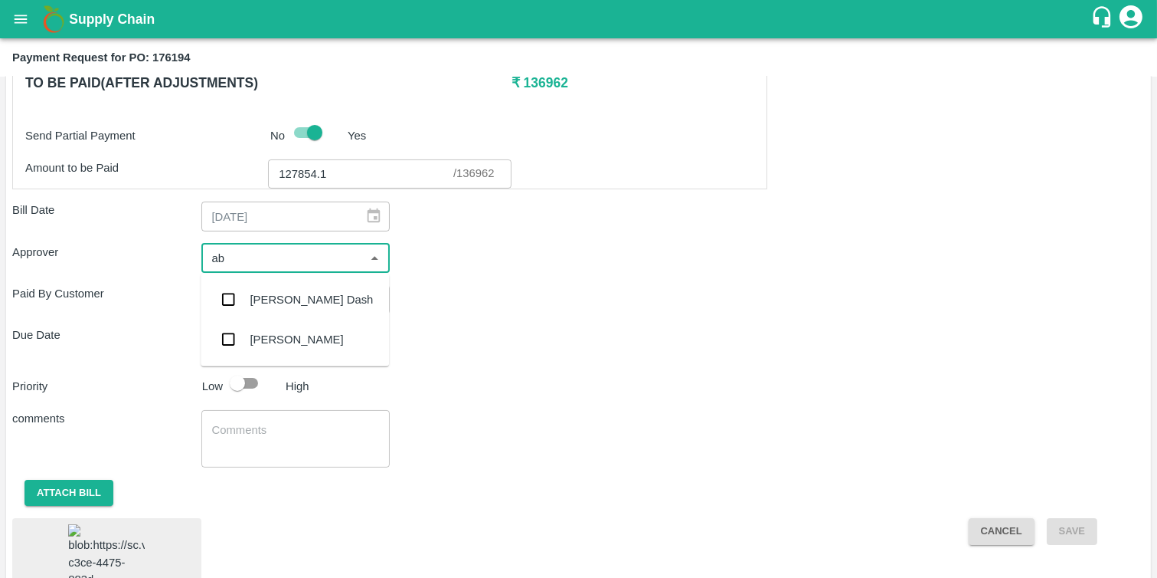
click at [254, 338] on div "[PERSON_NAME]" at bounding box center [296, 339] width 93 height 17
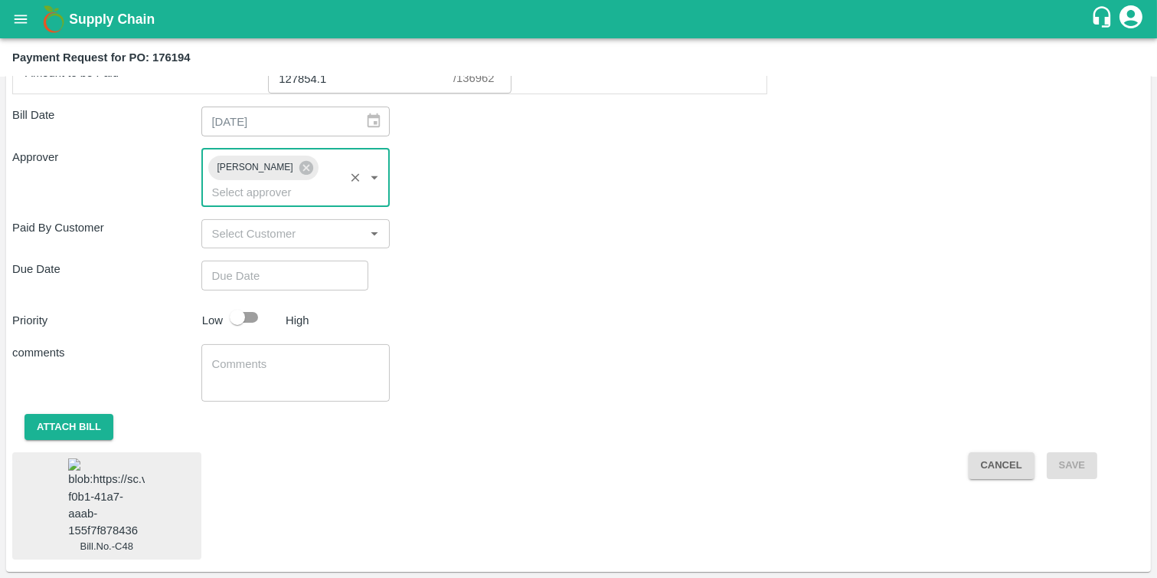
scroll to position [682, 0]
click at [254, 318] on input "checkbox" at bounding box center [237, 317] width 87 height 29
checkbox input "true"
type input "DD/MM/YYYY hh:mm aa"
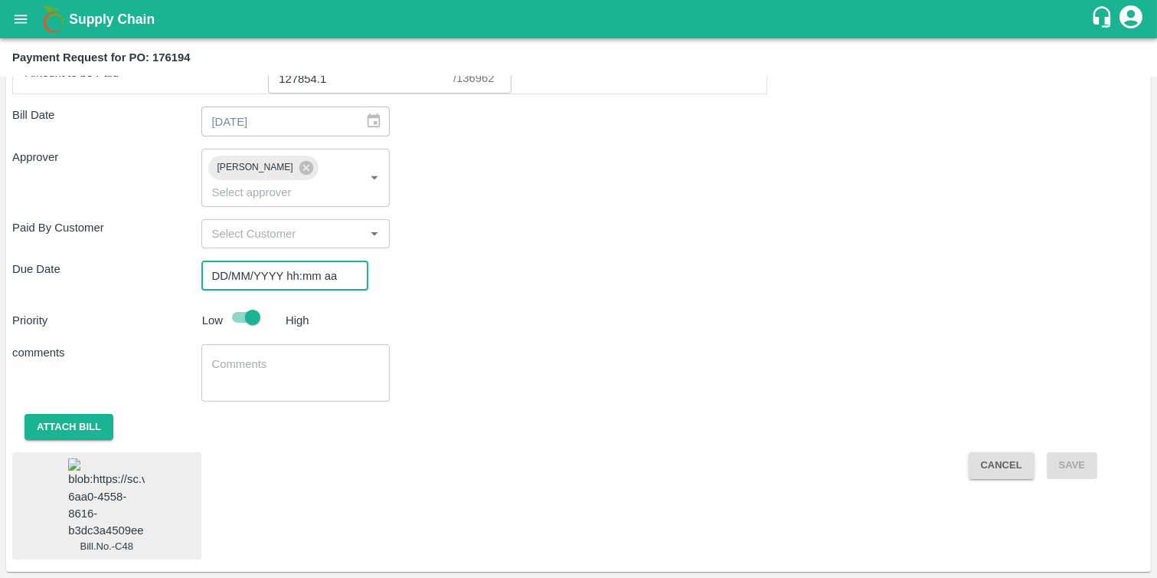
click at [258, 271] on input "DD/MM/YYYY hh:mm aa" at bounding box center [279, 274] width 156 height 29
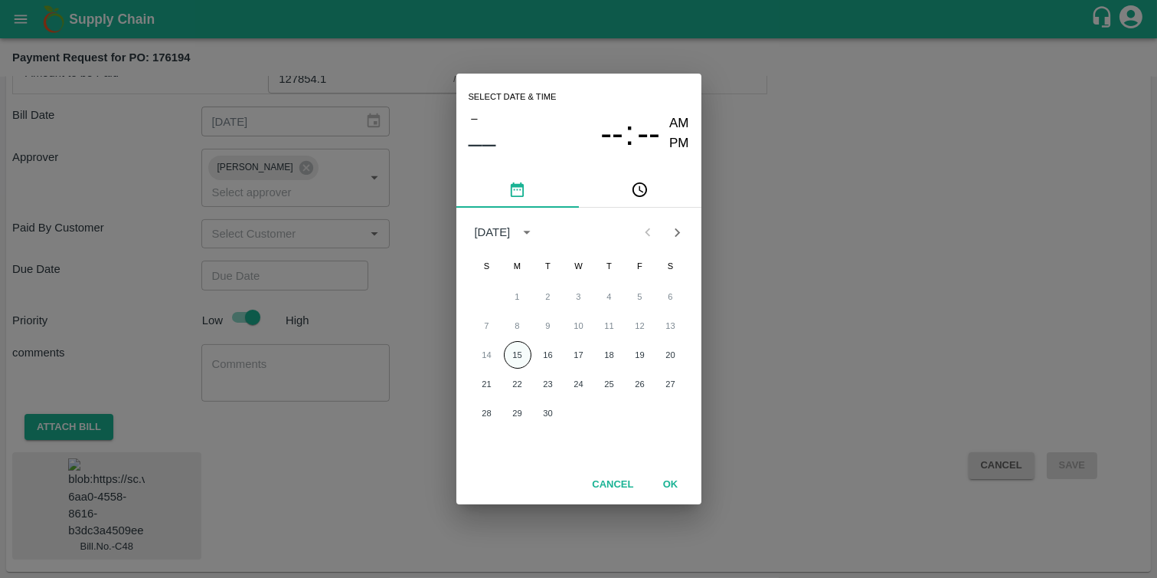
click at [517, 358] on button "15" at bounding box center [518, 355] width 28 height 28
type input "15/09/2025 12:00 AM"
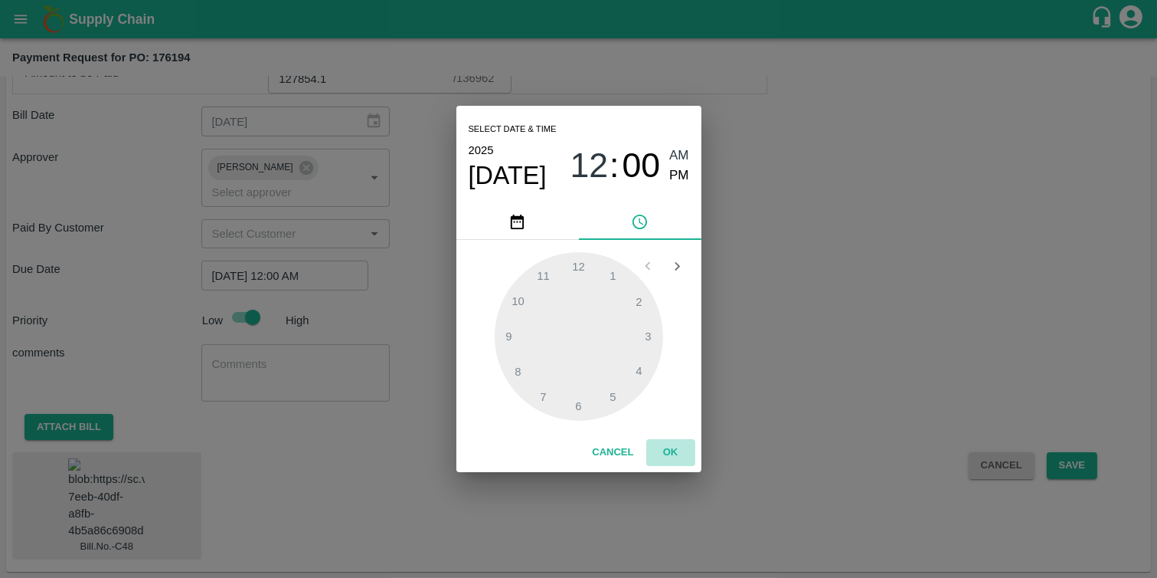
click at [667, 456] on button "OK" at bounding box center [670, 452] width 49 height 27
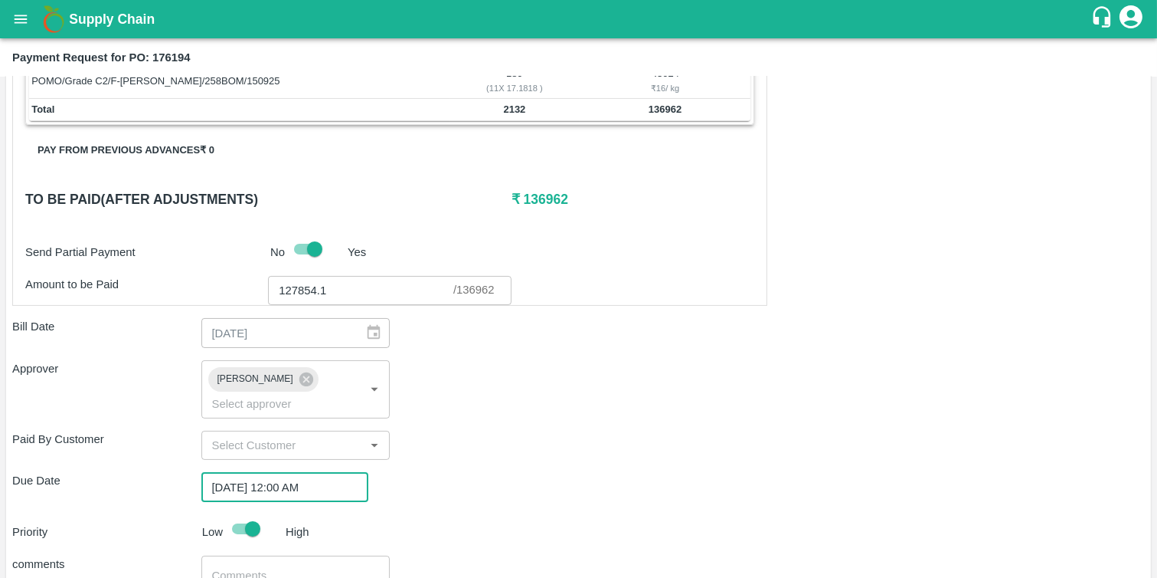
scroll to position [471, 0]
checkbox input "false"
type input "DD/MM/YYYY hh:mm aa"
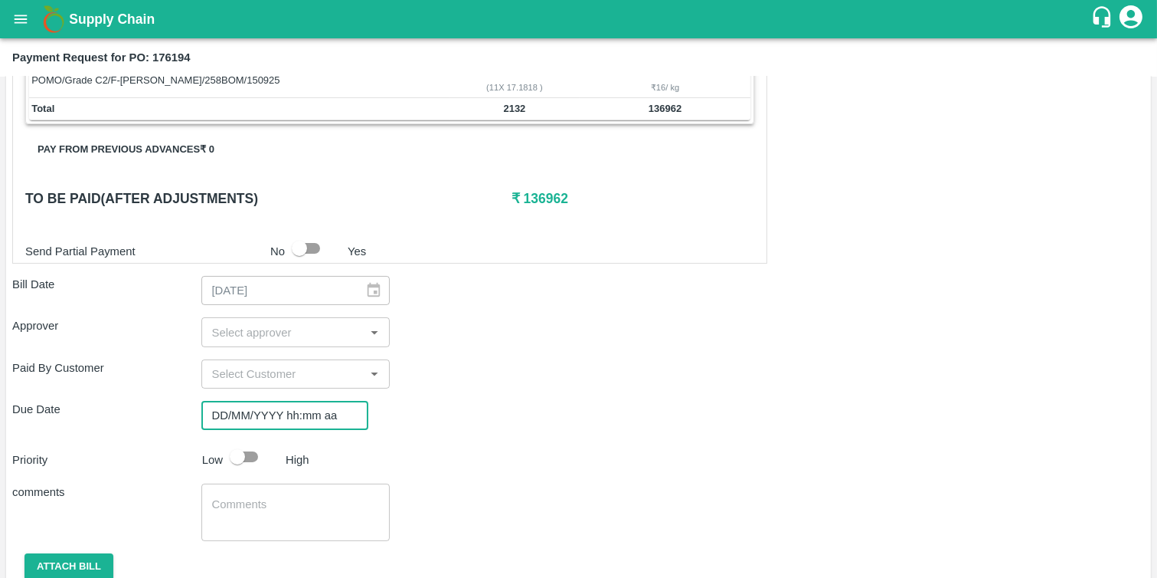
scroll to position [531, 0]
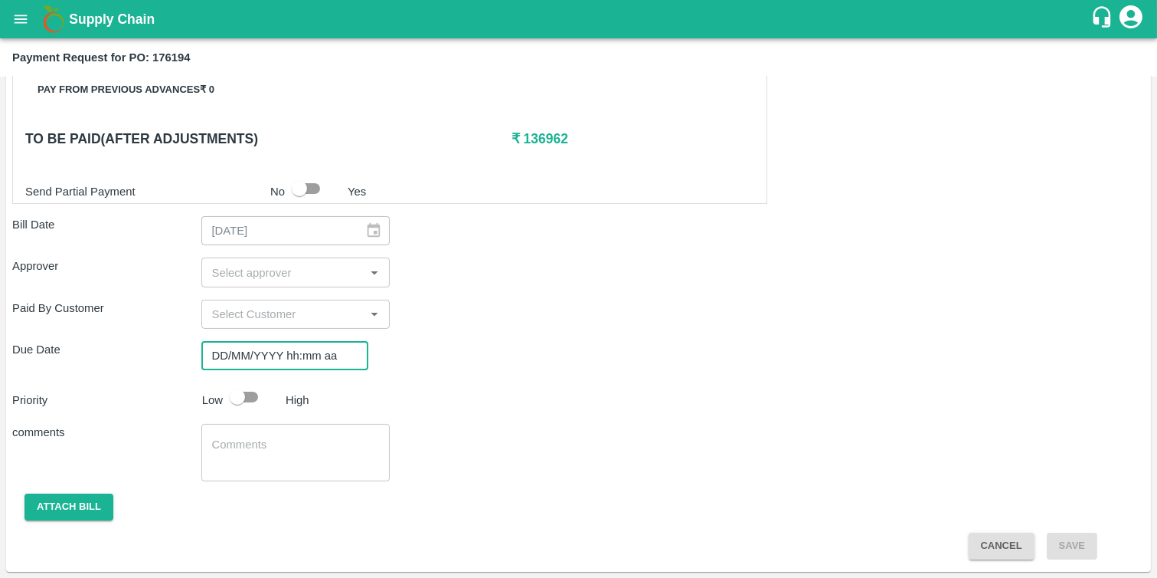
click at [283, 358] on input "DD/MM/YYYY hh:mm aa" at bounding box center [279, 355] width 156 height 29
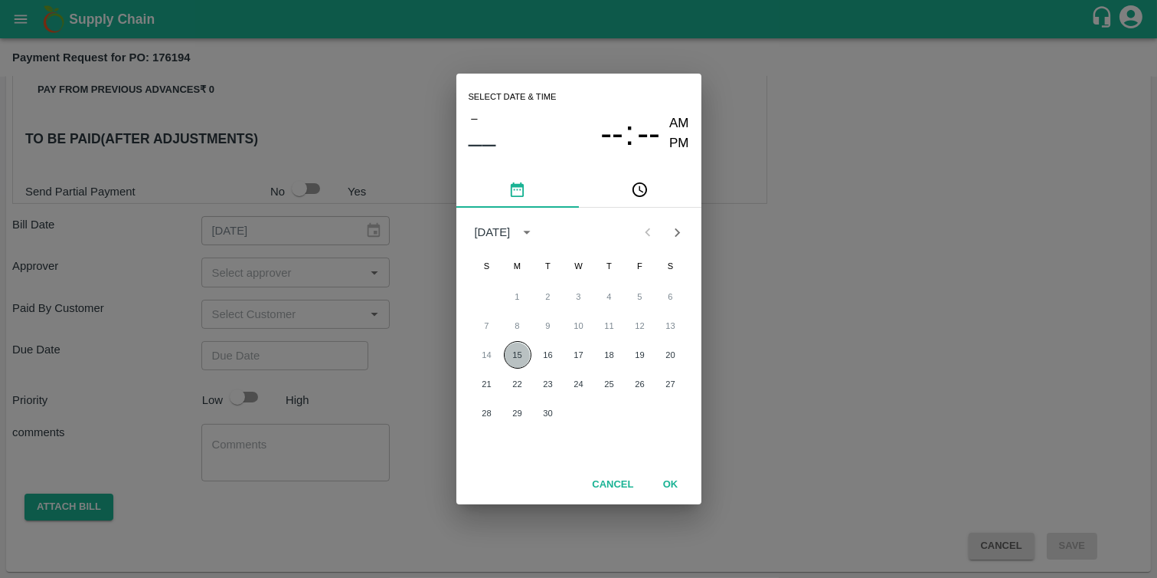
click at [523, 357] on button "15" at bounding box center [518, 355] width 28 height 28
type input "15/09/2025 12:00 AM"
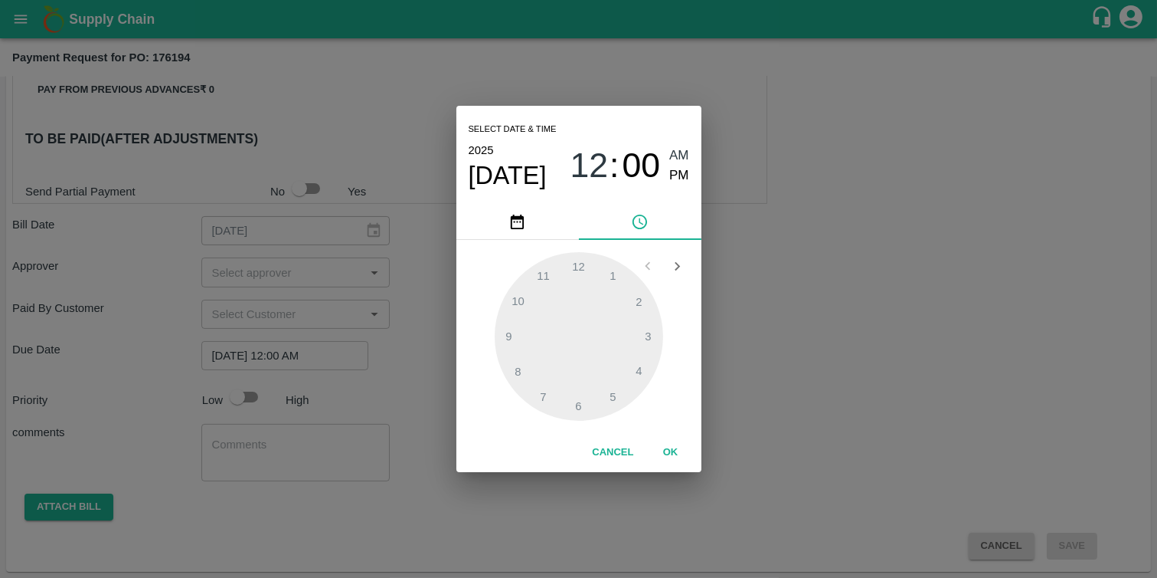
click at [661, 447] on button "OK" at bounding box center [670, 452] width 49 height 27
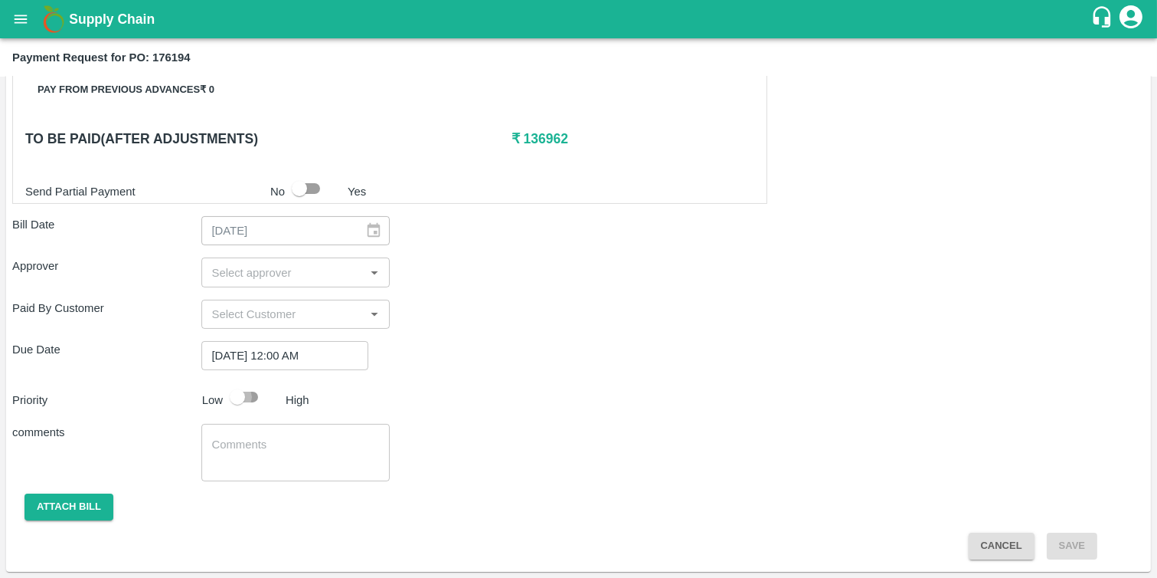
click at [240, 400] on input "checkbox" at bounding box center [237, 396] width 87 height 29
checkbox input "true"
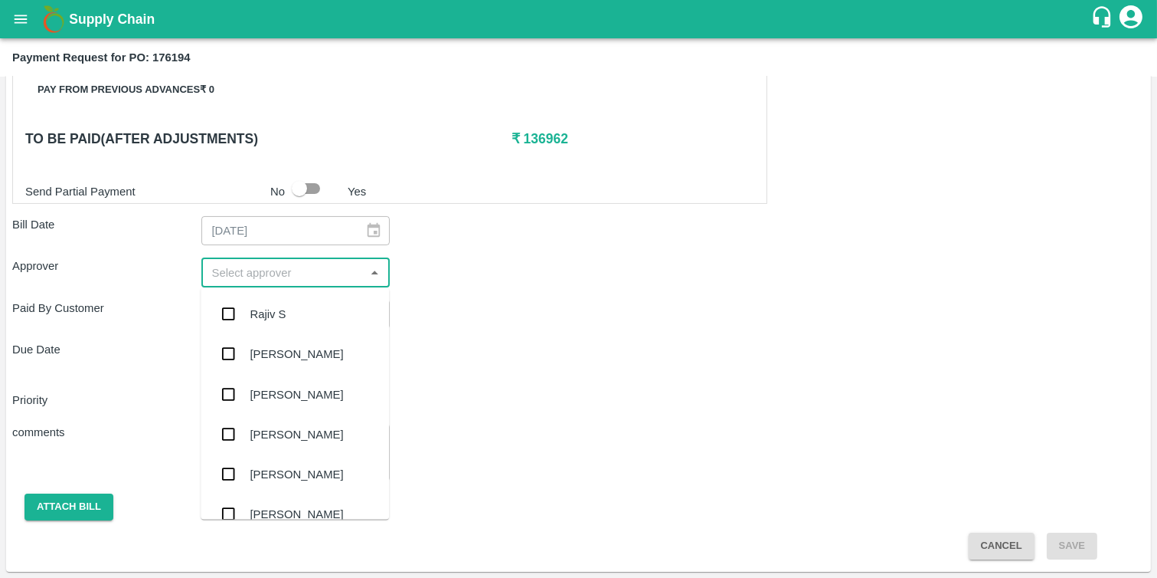
click at [272, 270] on input "input" at bounding box center [283, 272] width 155 height 20
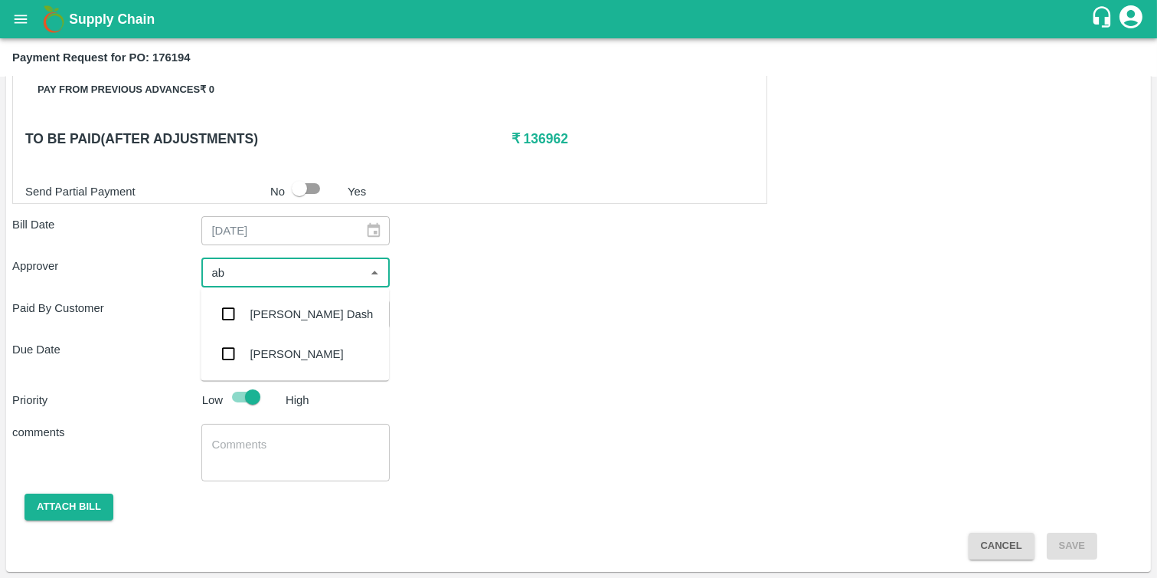
type input "abh"
click at [254, 316] on div "[PERSON_NAME]" at bounding box center [296, 314] width 93 height 17
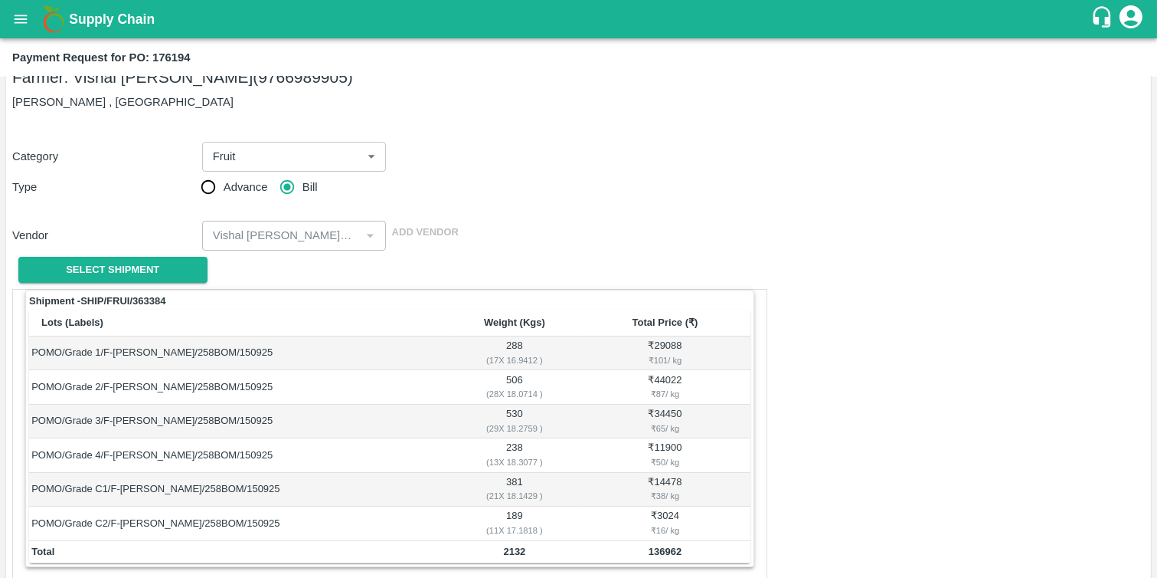
scroll to position [0, 0]
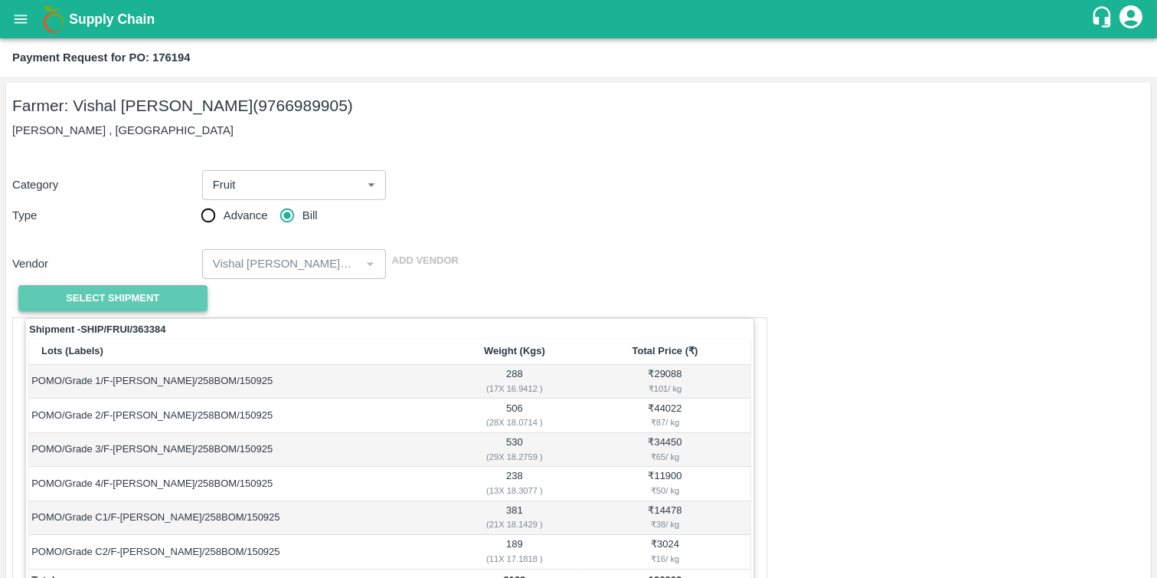
click at [155, 287] on button "Select Shipment" at bounding box center [112, 298] width 189 height 27
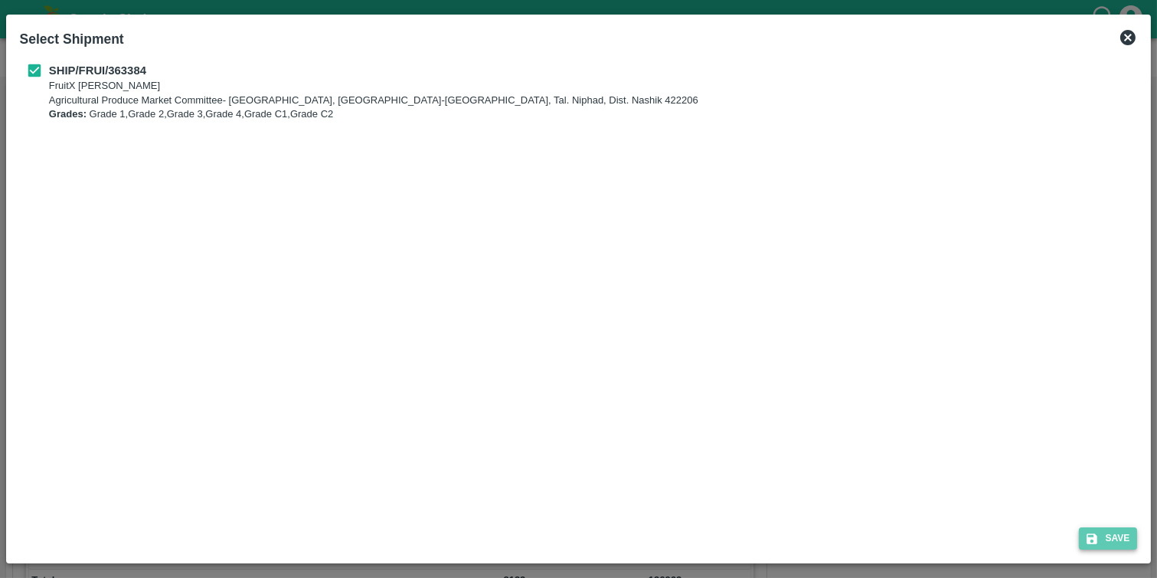
click at [1123, 537] on button "Save" at bounding box center [1108, 538] width 58 height 22
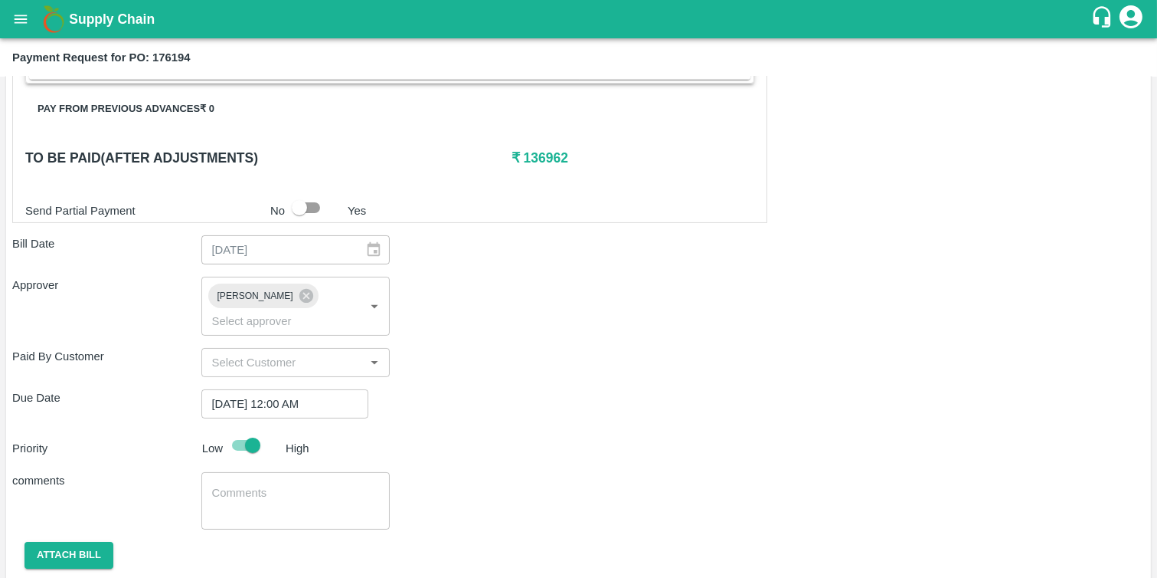
scroll to position [560, 0]
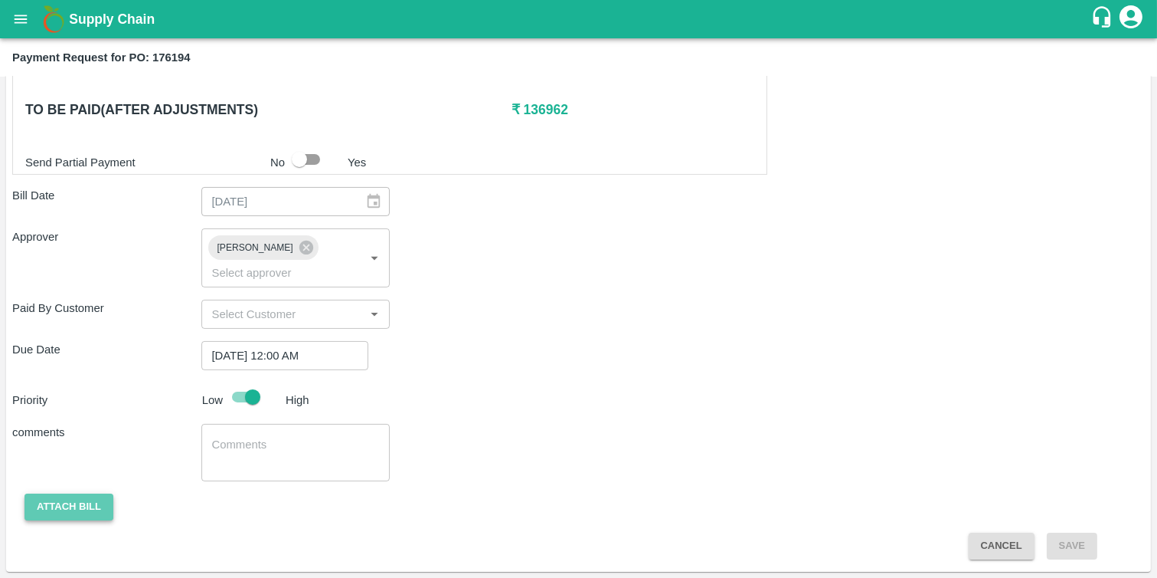
click at [79, 515] on button "Attach bill" at bounding box center [69, 506] width 89 height 27
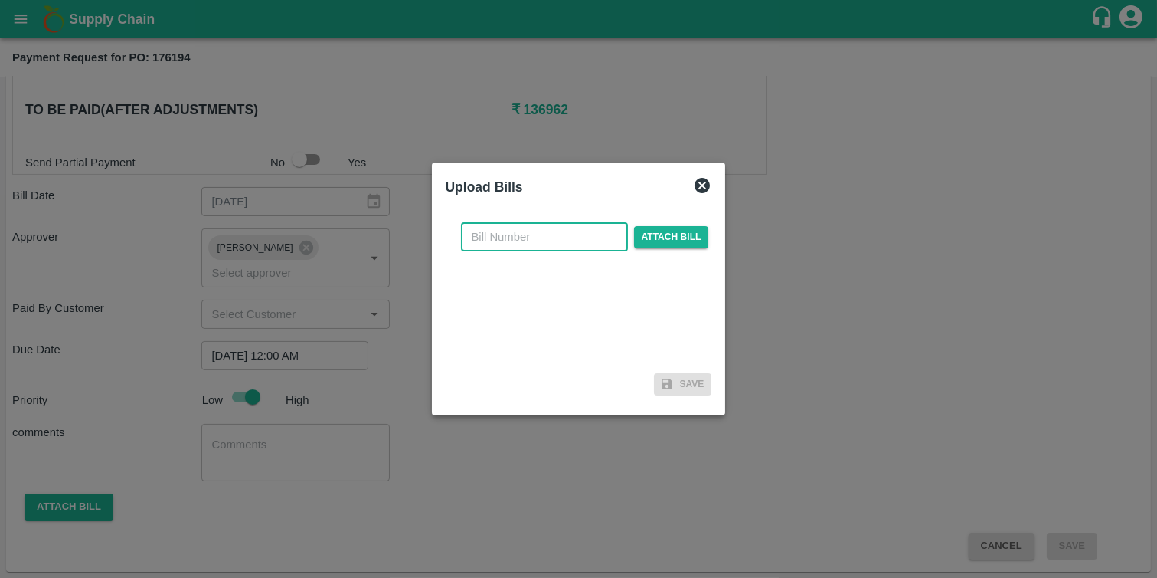
click at [542, 241] on input "text" at bounding box center [544, 236] width 167 height 29
type input "48"
click at [656, 247] on span "Attach bill" at bounding box center [671, 237] width 75 height 22
click at [0, 0] on input "Attach bill" at bounding box center [0, 0] width 0 height 0
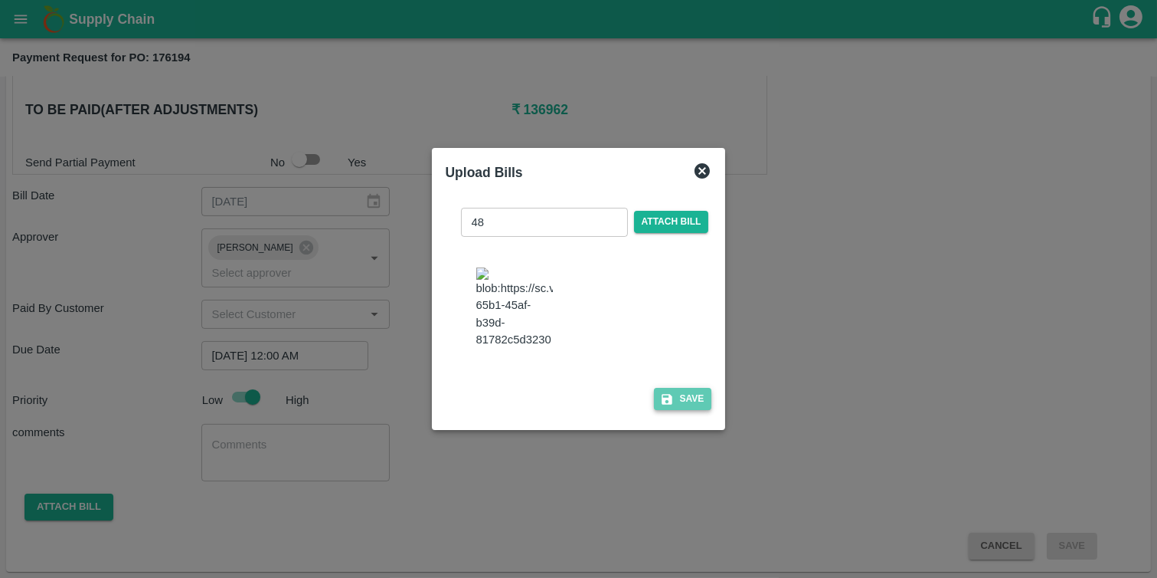
click at [690, 406] on button "Save" at bounding box center [683, 399] width 58 height 22
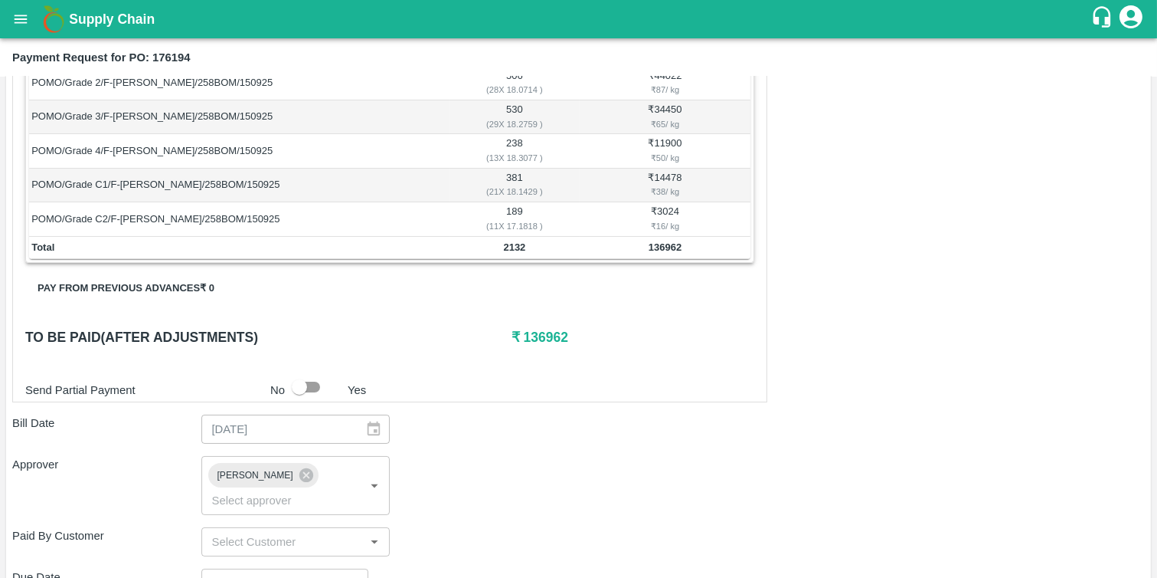
scroll to position [329, 0]
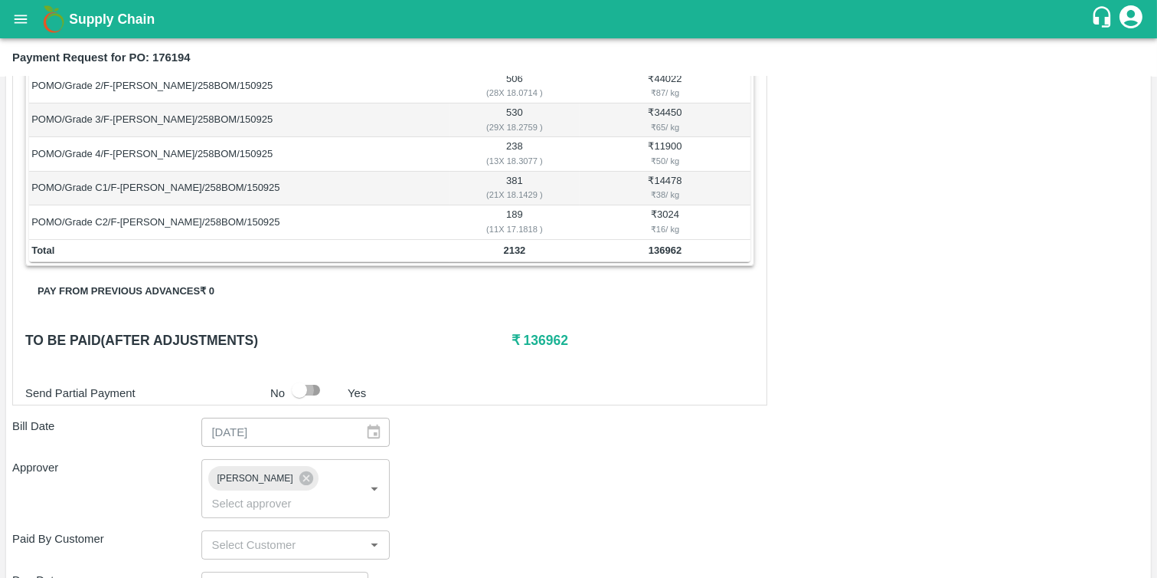
click at [309, 391] on input "checkbox" at bounding box center [299, 389] width 87 height 29
checkbox input "true"
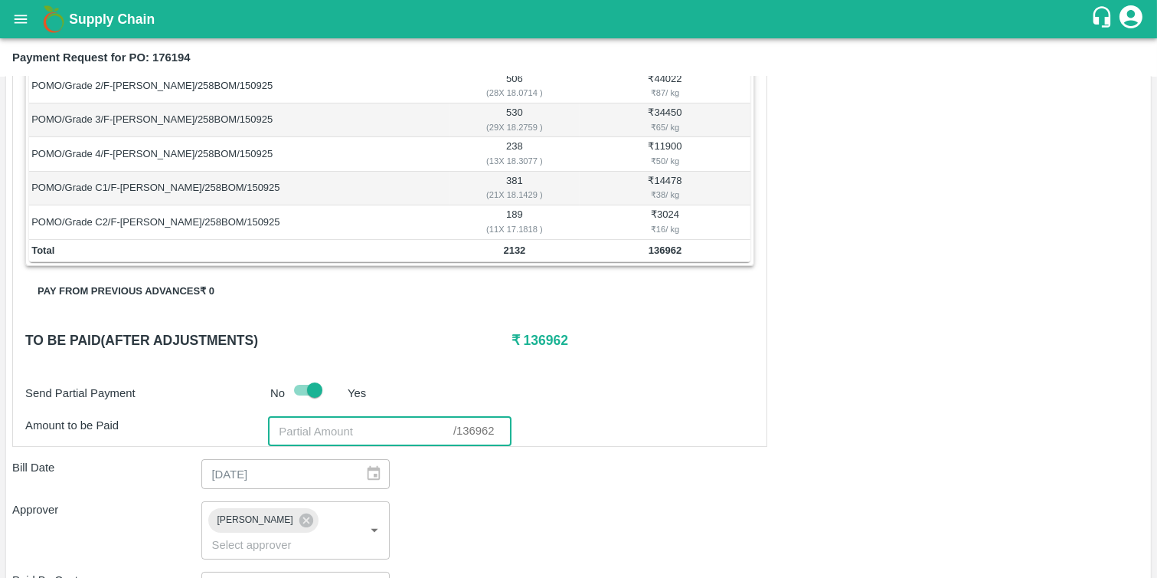
click at [325, 430] on input "number" at bounding box center [360, 431] width 185 height 29
paste input "127854.1"
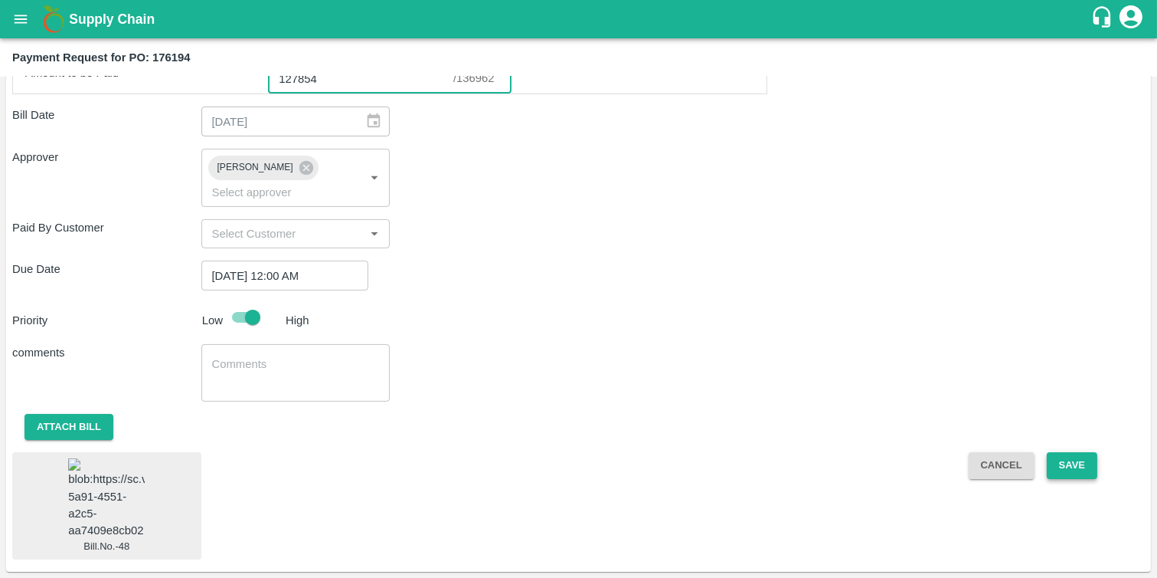
type input "127854"
click at [1073, 452] on button "Save" at bounding box center [1072, 465] width 51 height 27
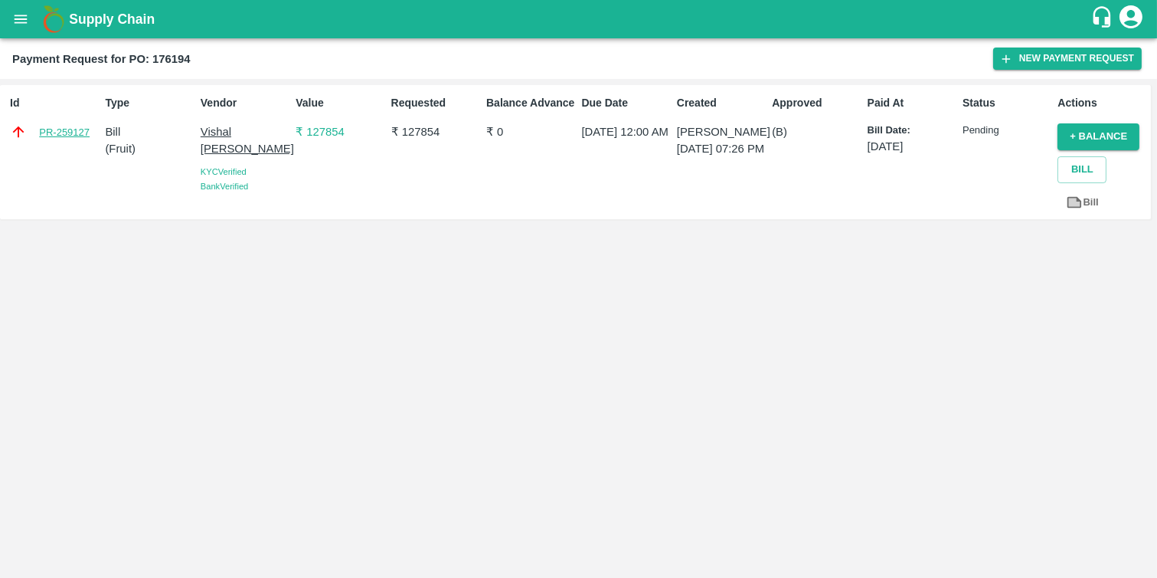
click at [58, 131] on link "PR-259127" at bounding box center [64, 132] width 51 height 15
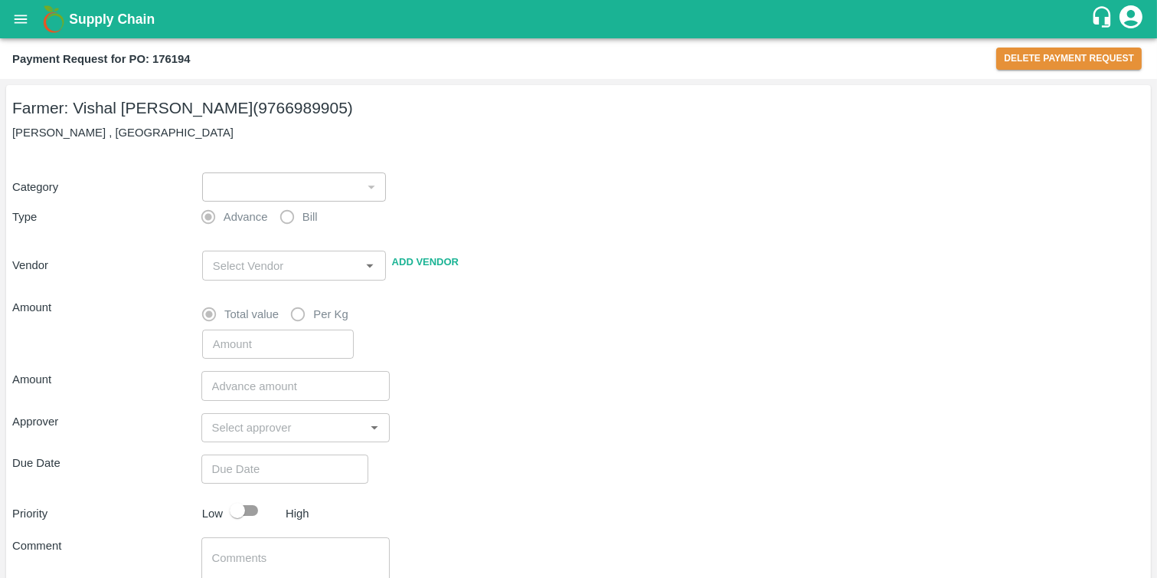
type input "1"
radio input "false"
radio input "true"
type input "Vishal Kisanrao Mokate - 9766989905(Farmer)"
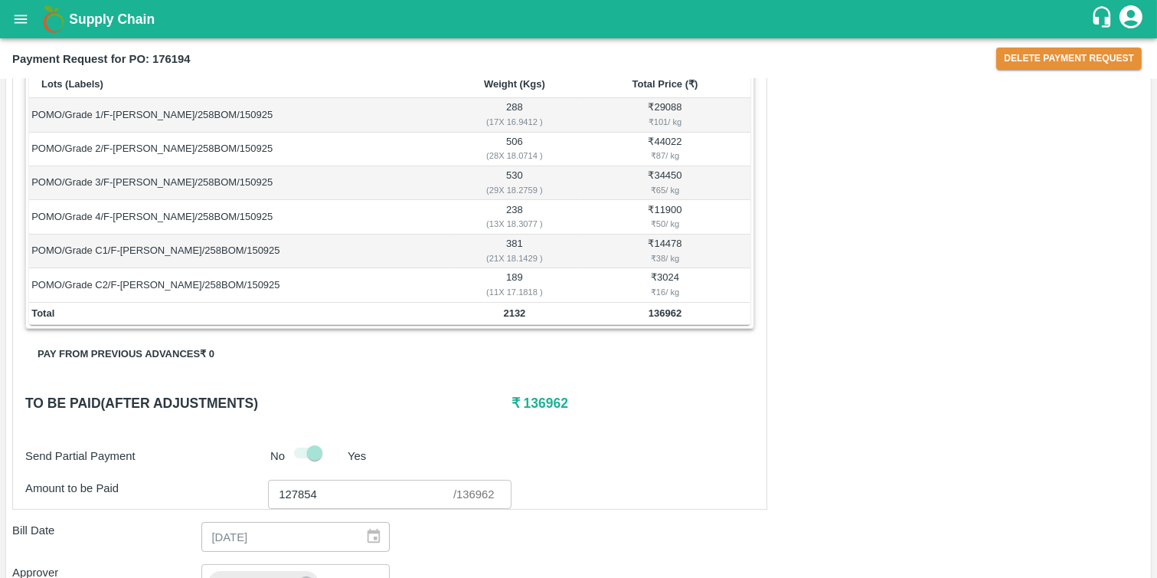
scroll to position [432, 0]
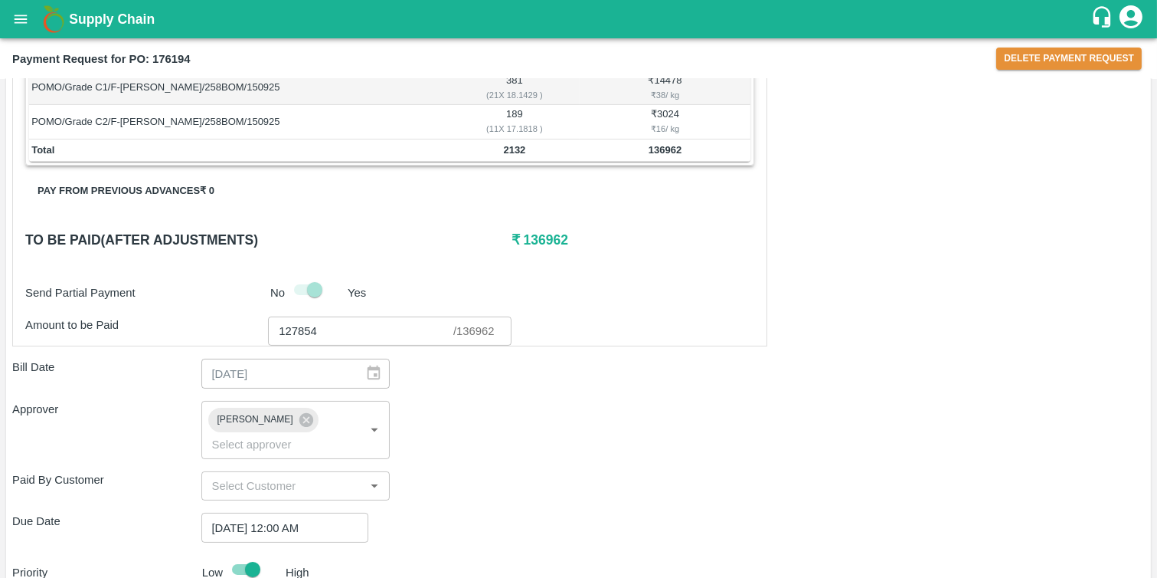
click at [349, 336] on input "127854" at bounding box center [360, 330] width 185 height 29
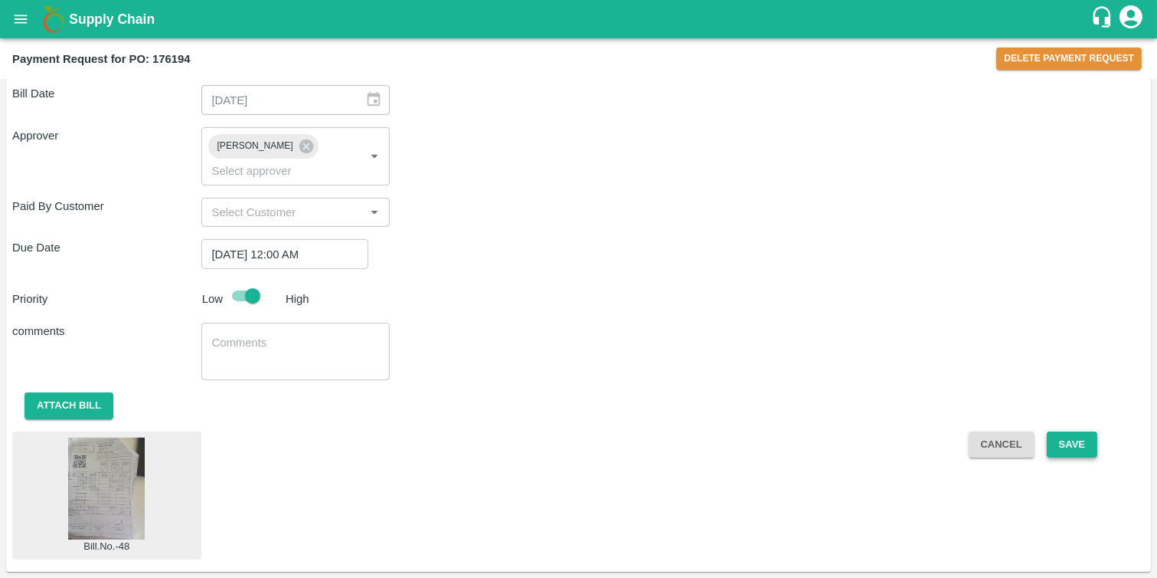
type input "127854.1"
click at [1078, 437] on button "Save" at bounding box center [1072, 444] width 51 height 27
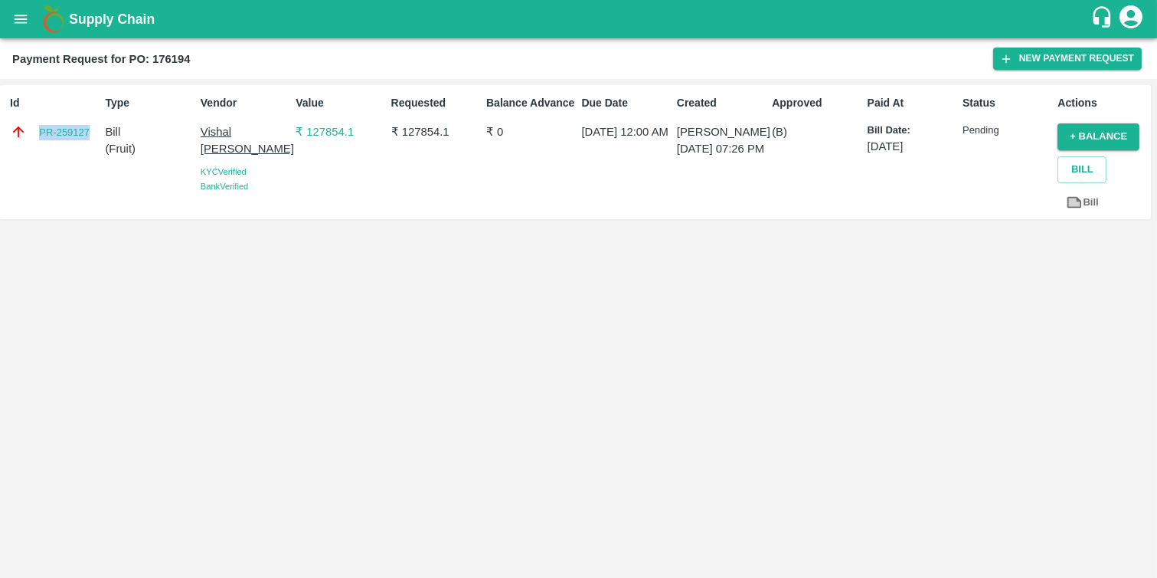
drag, startPoint x: 37, startPoint y: 129, endPoint x: 97, endPoint y: 126, distance: 60.6
click at [97, 126] on div "PR-259127" at bounding box center [54, 131] width 89 height 17
copy link "PR-259127"
click at [72, 133] on link "PR-259127" at bounding box center [64, 132] width 51 height 15
click at [16, 18] on icon "open drawer" at bounding box center [20, 19] width 17 height 17
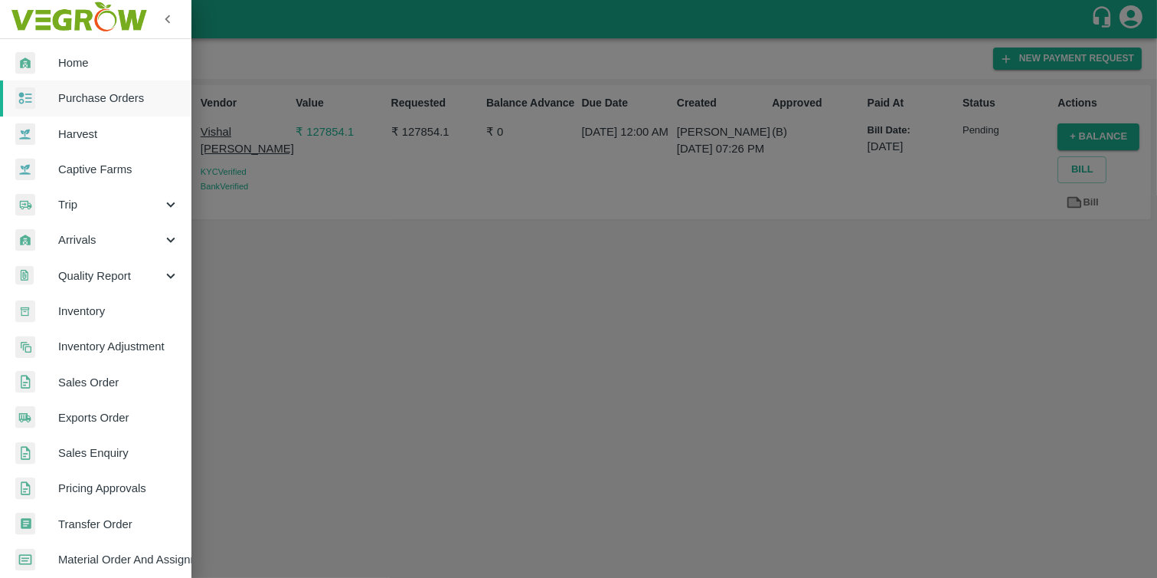
scroll to position [294, 0]
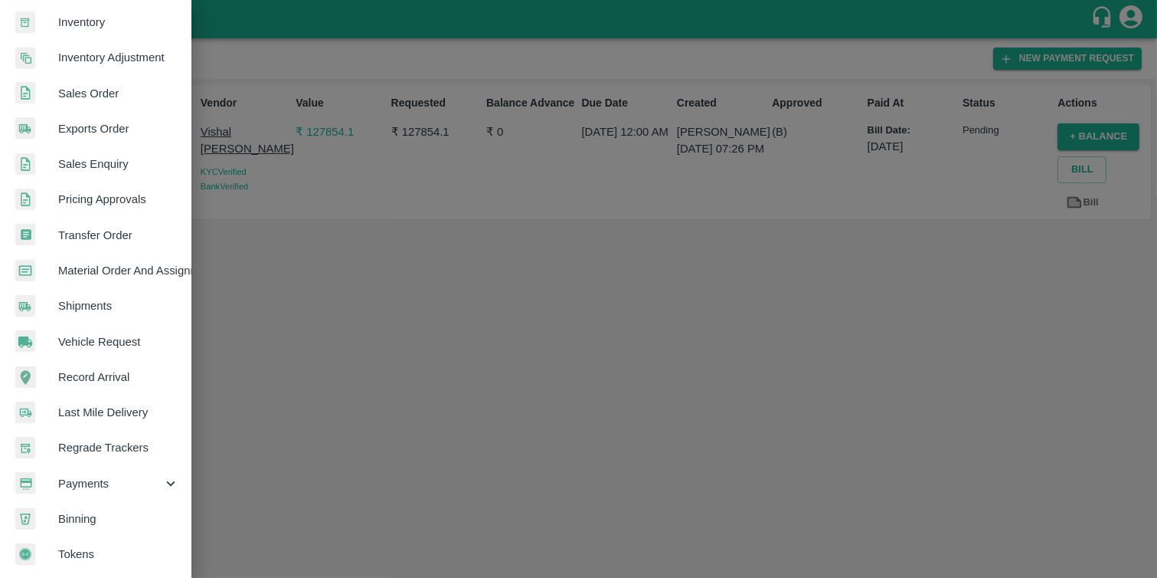
click at [92, 476] on span "Payments" at bounding box center [110, 483] width 104 height 17
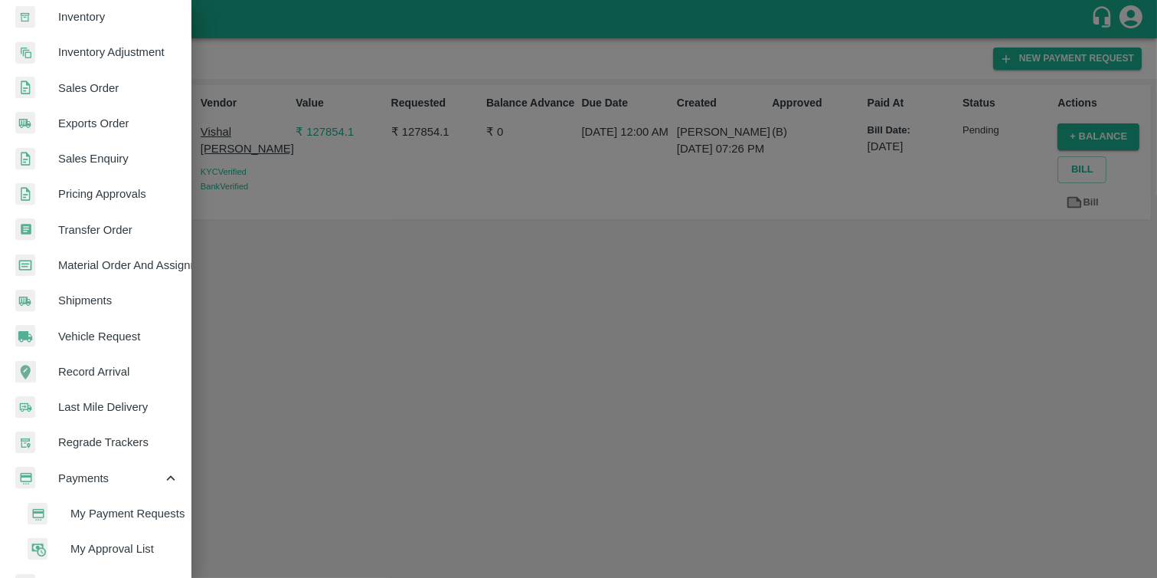
click at [107, 505] on span "My Payment Requests" at bounding box center [124, 513] width 109 height 17
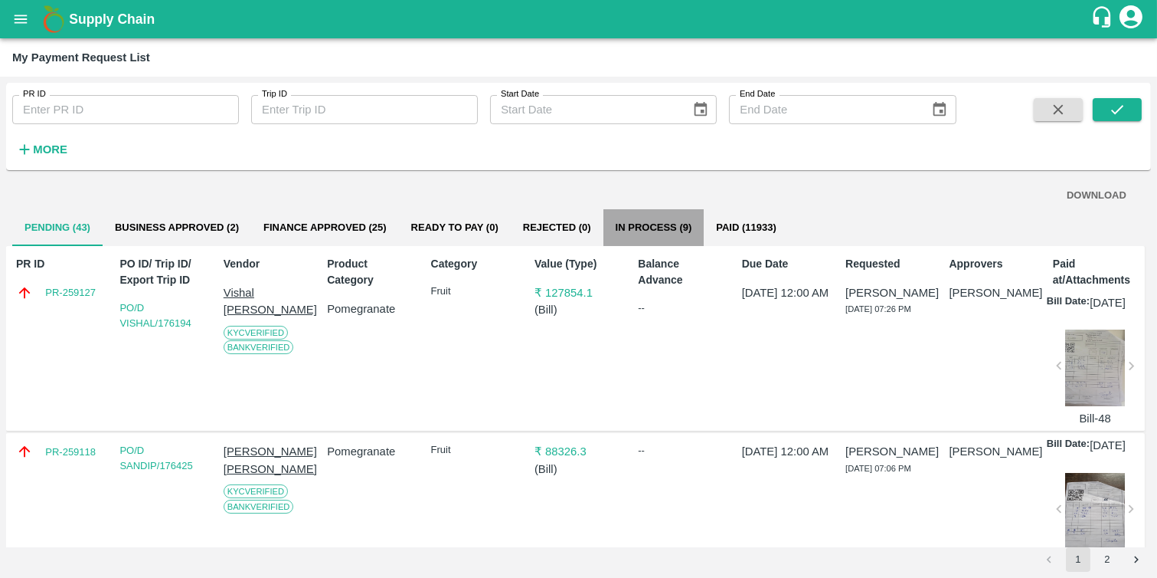
click at [666, 223] on button "In Process (9)" at bounding box center [654, 227] width 101 height 37
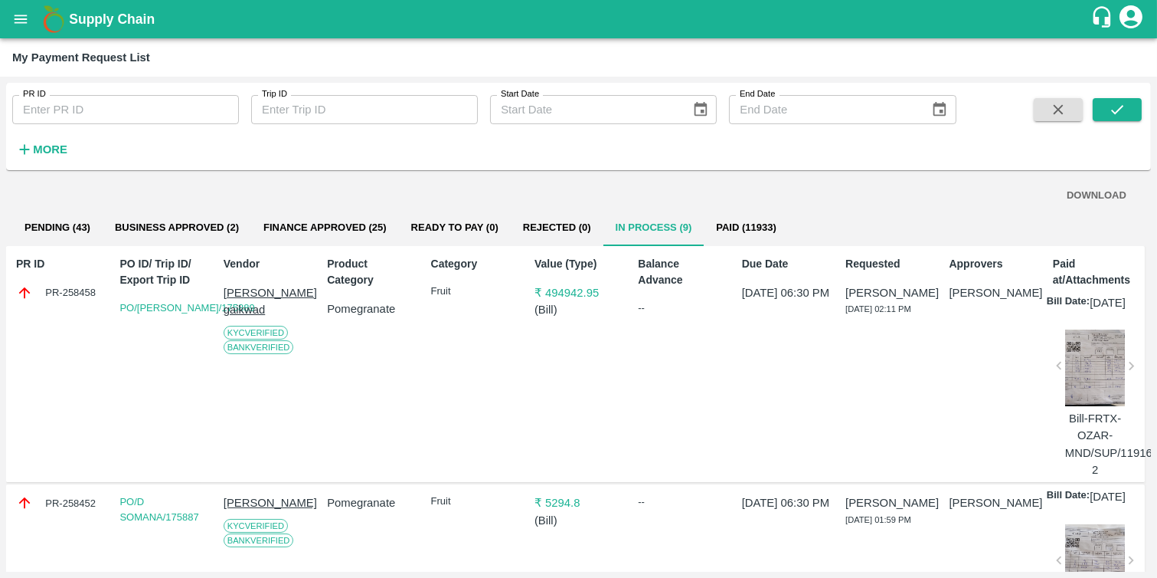
click at [67, 290] on div "PR-258458" at bounding box center [60, 292] width 88 height 17
click at [345, 218] on button "Finance Approved (25)" at bounding box center [325, 227] width 148 height 37
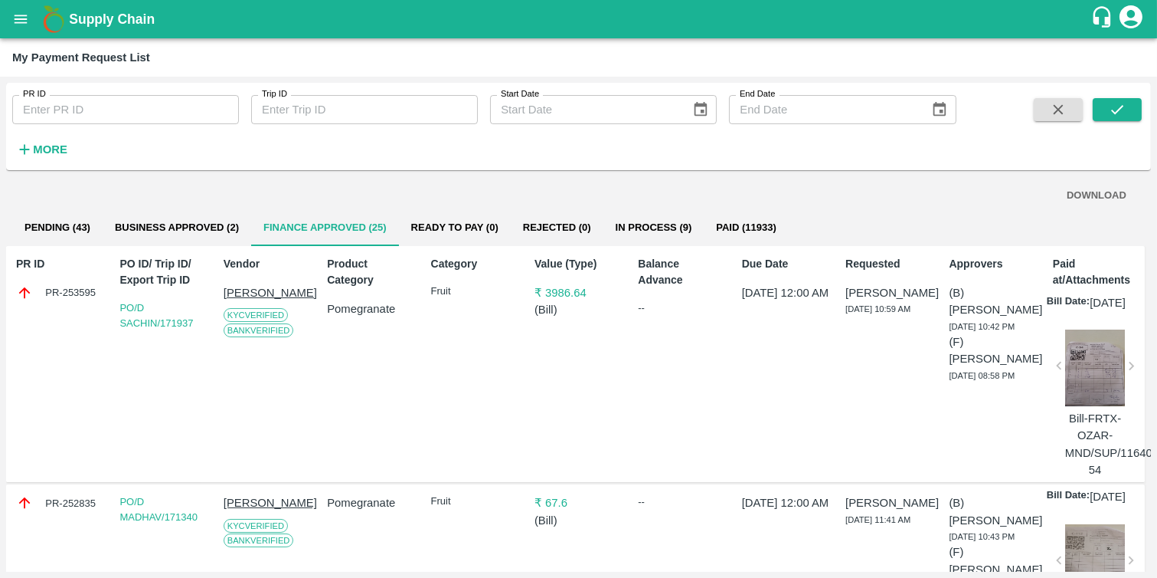
click at [217, 231] on button "Business Approved (2)" at bounding box center [177, 227] width 149 height 37
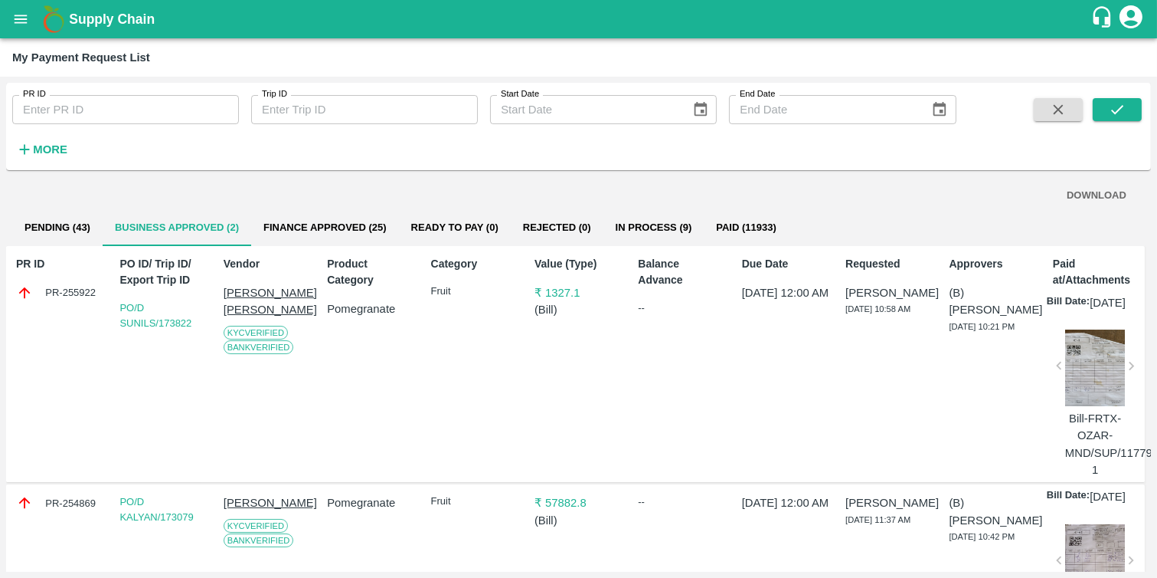
click at [52, 289] on div "PR-255922" at bounding box center [60, 292] width 88 height 17
click at [64, 295] on div "PR-255922" at bounding box center [60, 292] width 88 height 17
click at [67, 224] on button "Pending (43)" at bounding box center [57, 227] width 90 height 37
